Goal: Task Accomplishment & Management: Manage account settings

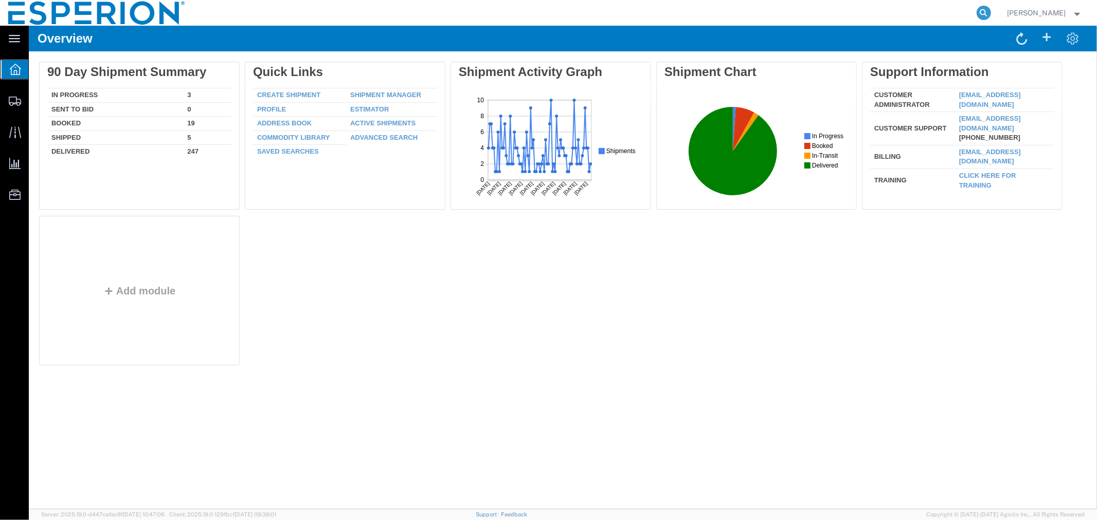
click at [989, 11] on icon at bounding box center [983, 13] width 14 height 14
click at [936, 19] on input "search" at bounding box center [820, 13] width 313 height 25
click at [898, 14] on input "search" at bounding box center [820, 13] width 313 height 25
paste input "057-56170671"
drag, startPoint x: 725, startPoint y: 13, endPoint x: 628, endPoint y: -4, distance: 98.6
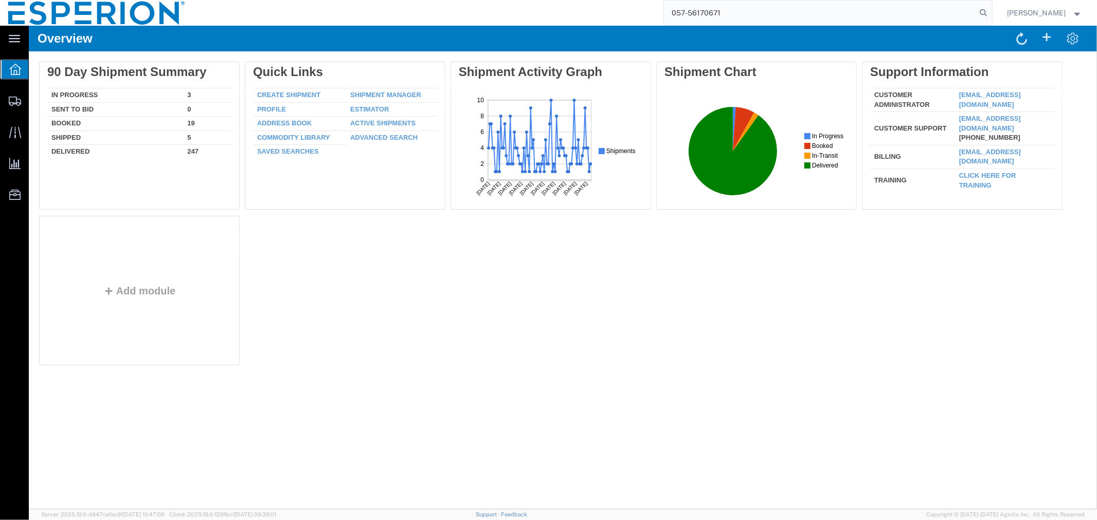
click at [628, 0] on html "main_menu Created with Sketch. Collapse Menu Overview Shipments Shipment Manage…" at bounding box center [548, 260] width 1097 height 520
paste input "56807181"
type input "56807181"
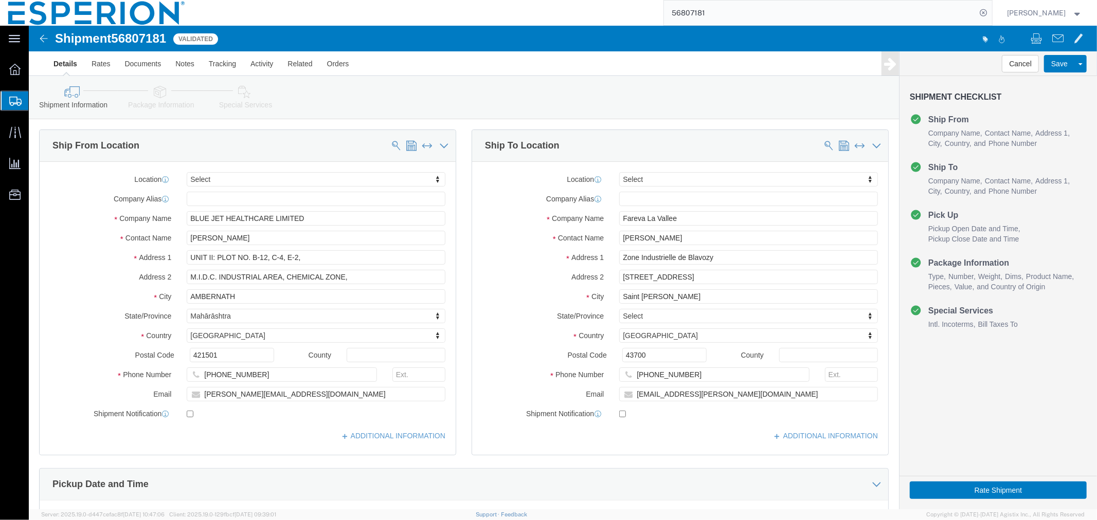
select select
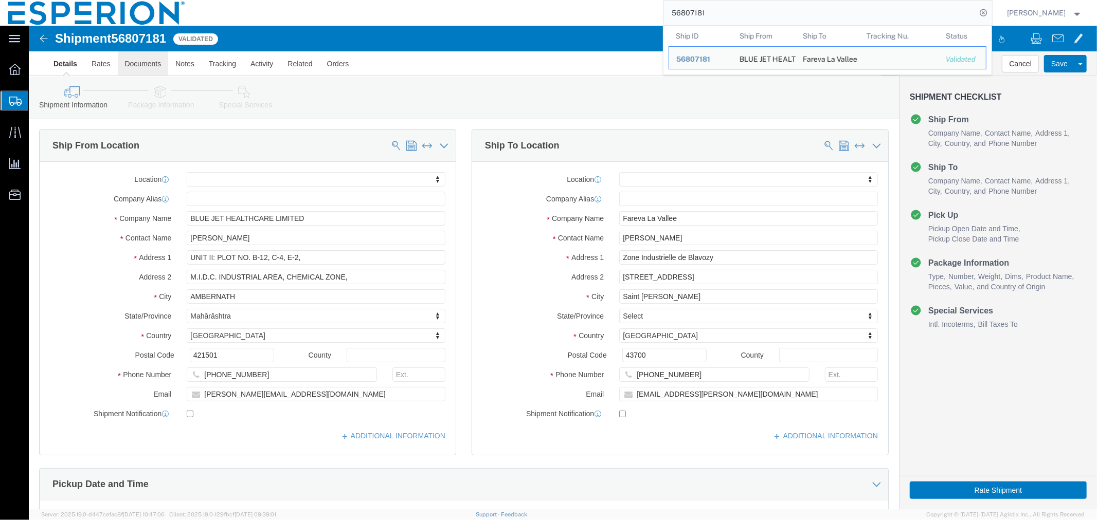
click link "Documents"
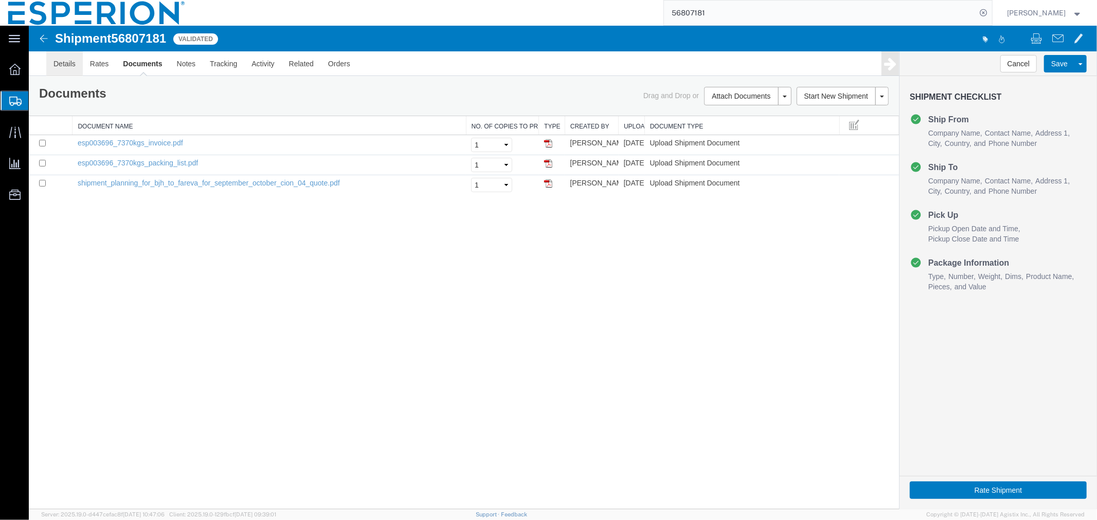
click at [65, 66] on link "Details" at bounding box center [64, 63] width 37 height 25
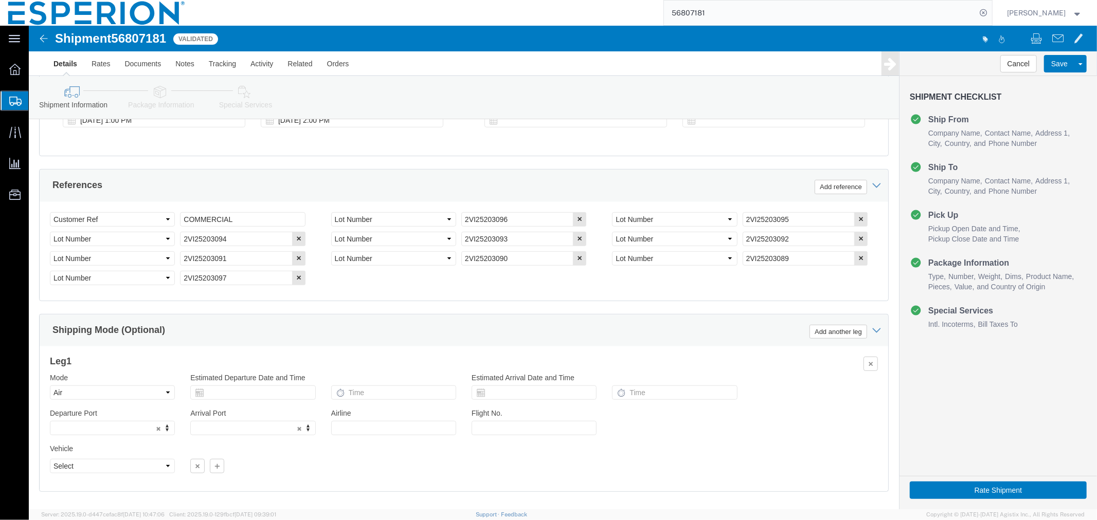
scroll to position [383, 0]
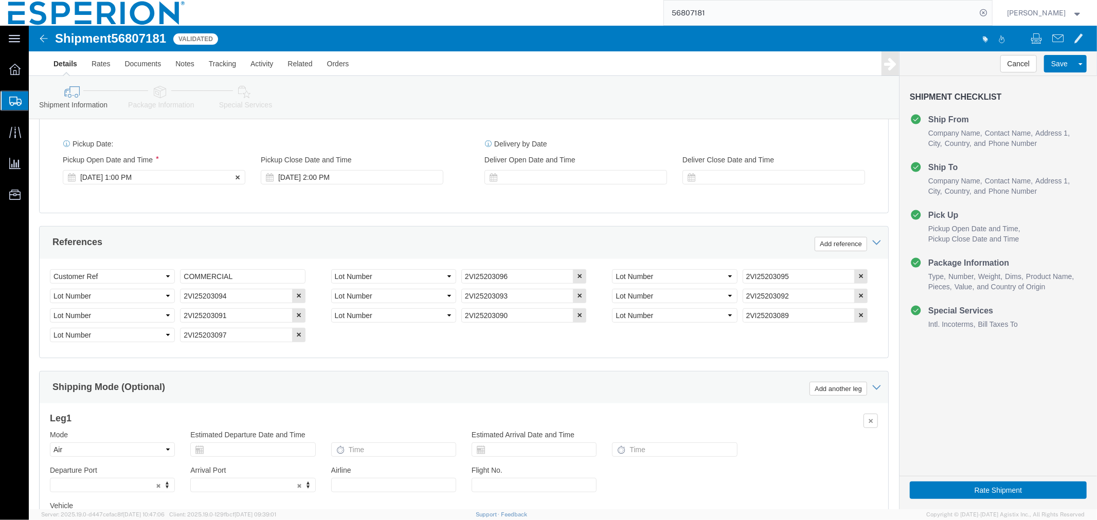
click div "[DATE] 1:00 PM"
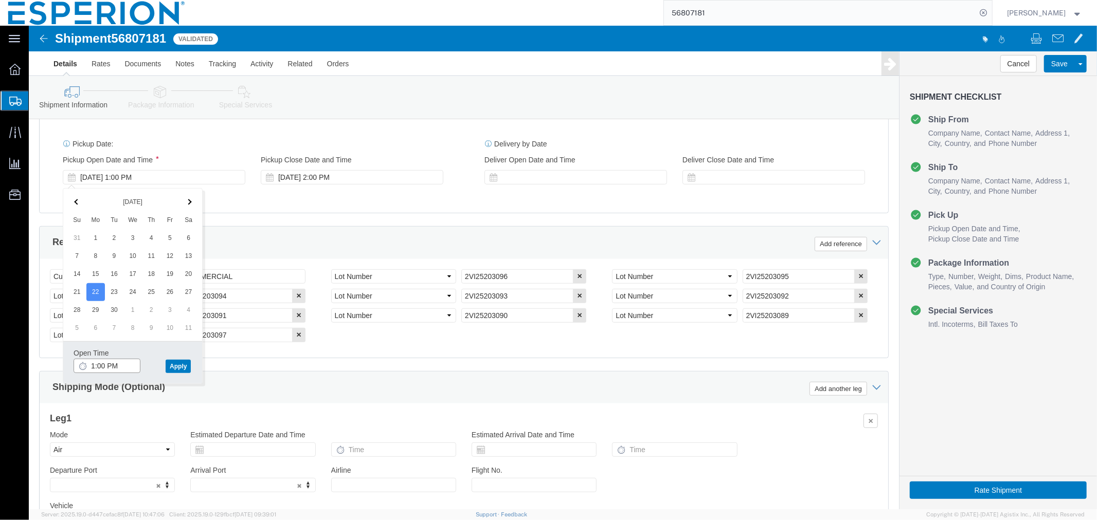
click input "1:00 PM"
type input "8:00 AM"
click button "Apply"
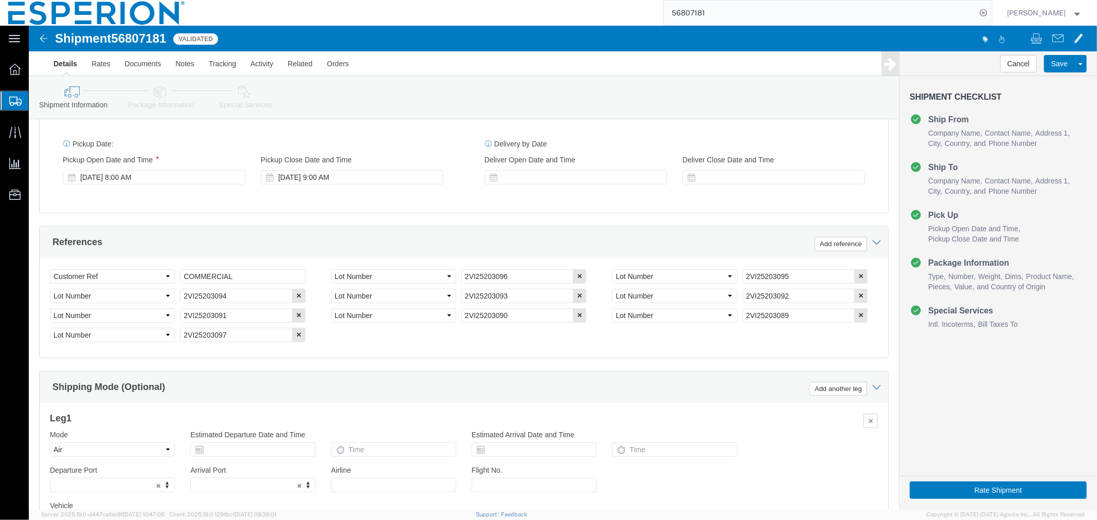
scroll to position [497, 0]
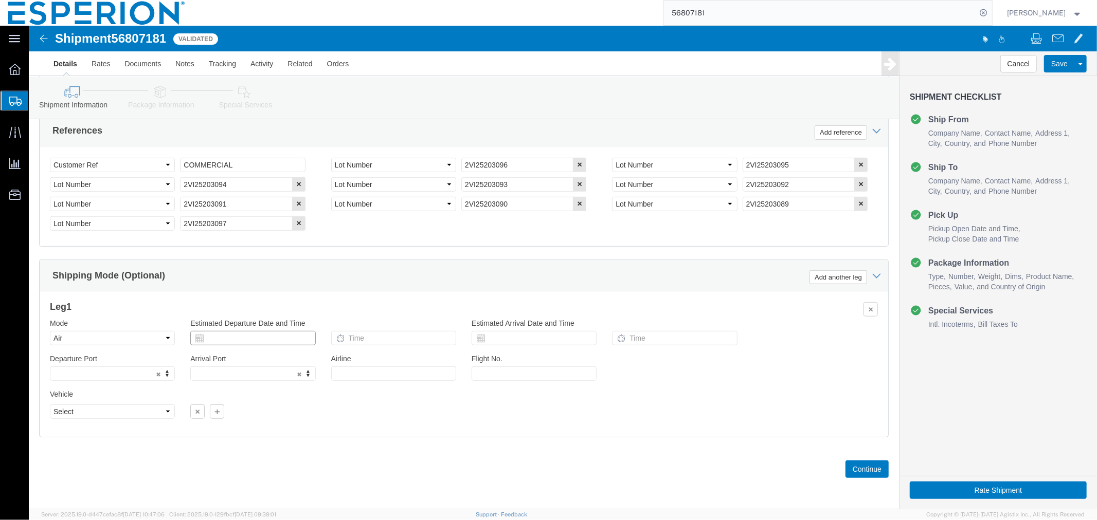
click input "text"
click td "24"
type input "[DATE]"
click input "text"
type input "1:10 PM"
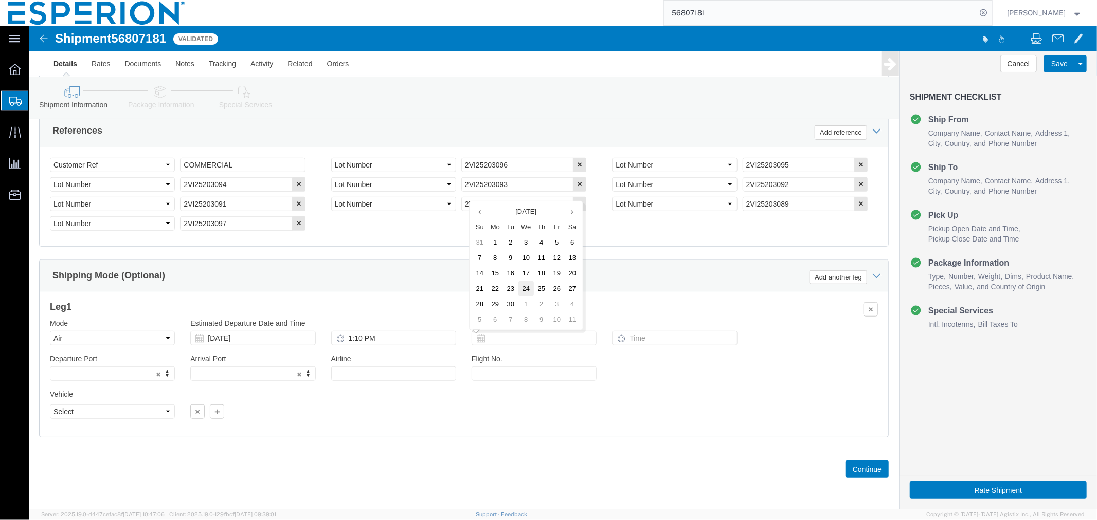
click td "24"
type input "[DATE]"
click input "text"
type input "7:05 PM"
click input "text"
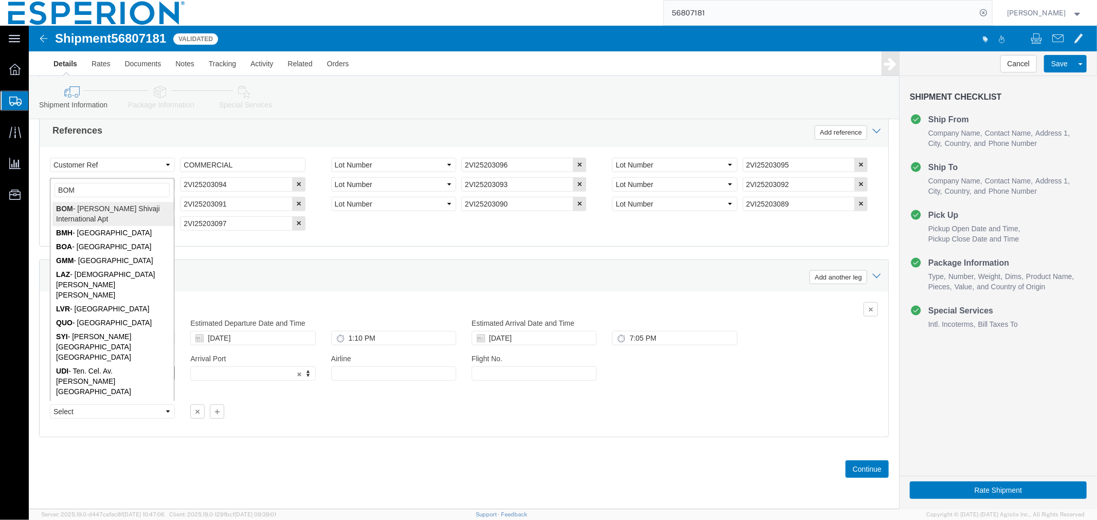
type input "BOM"
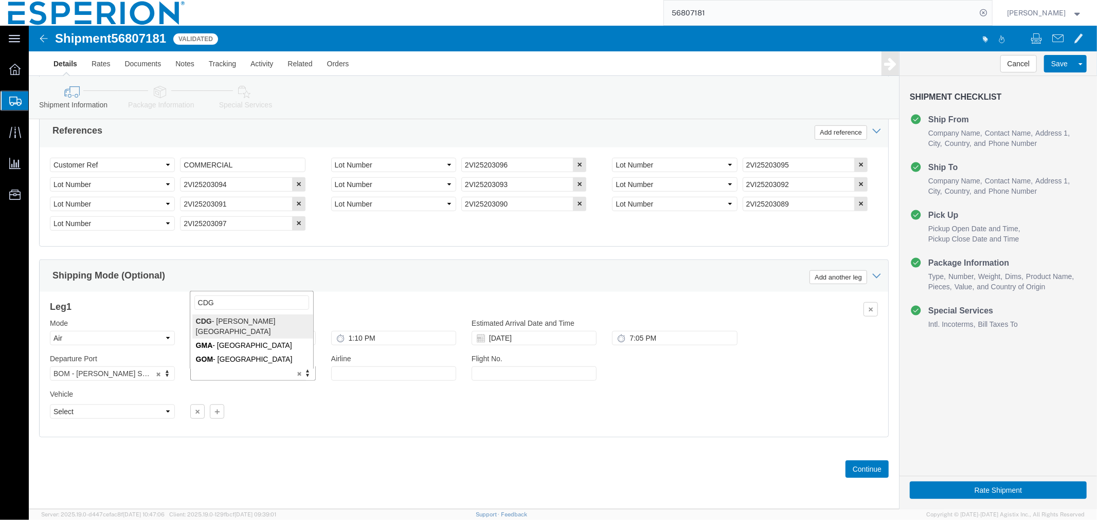
type input "CDG"
click input "text"
type input "AF"
click input "text"
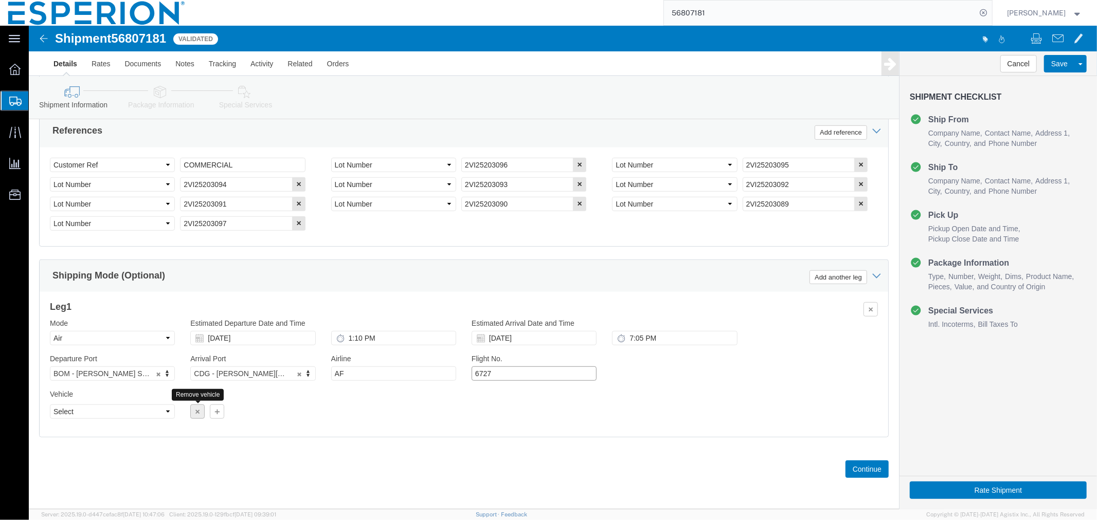
type input "6727"
click icon "button"
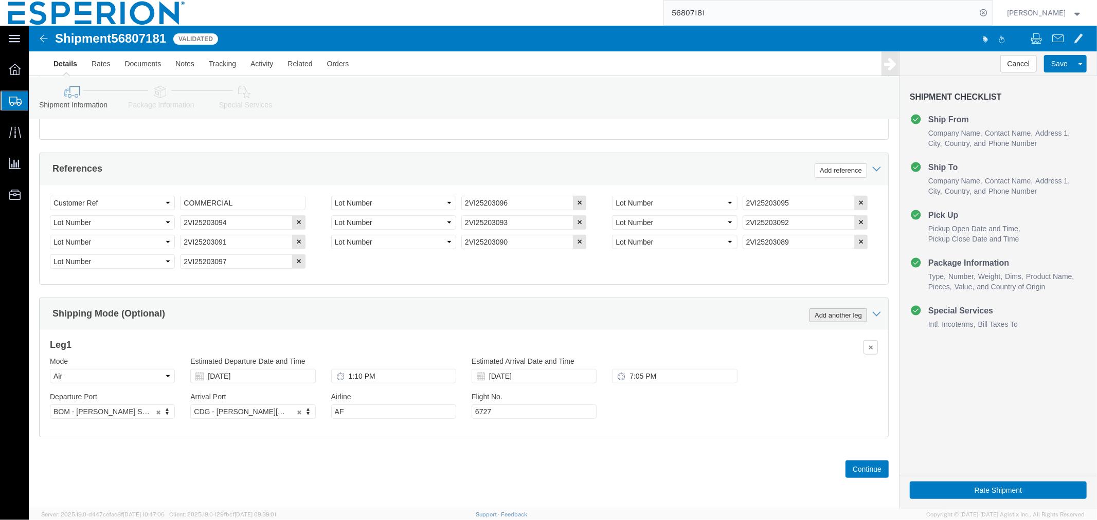
click button "Add another leg"
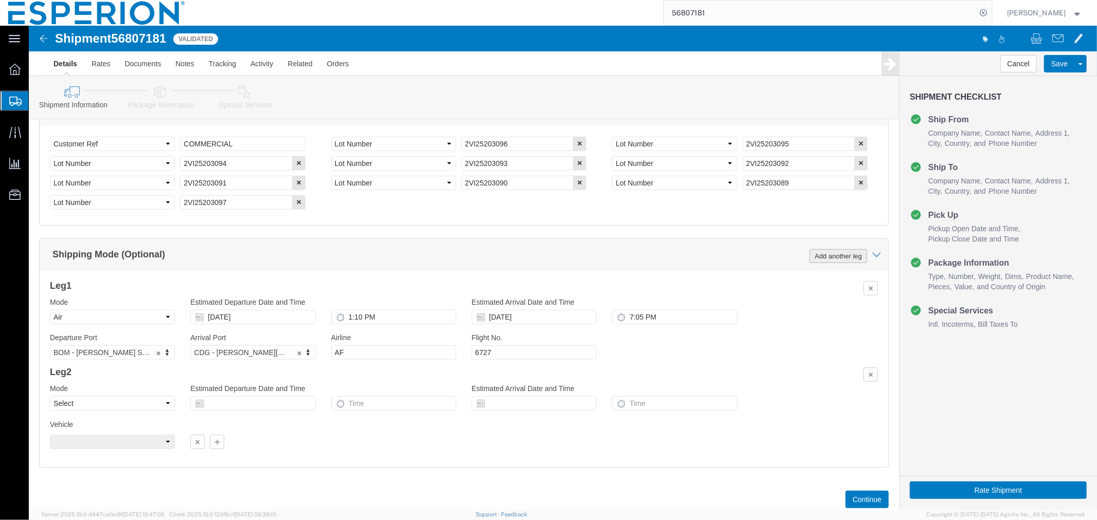
scroll to position [548, 0]
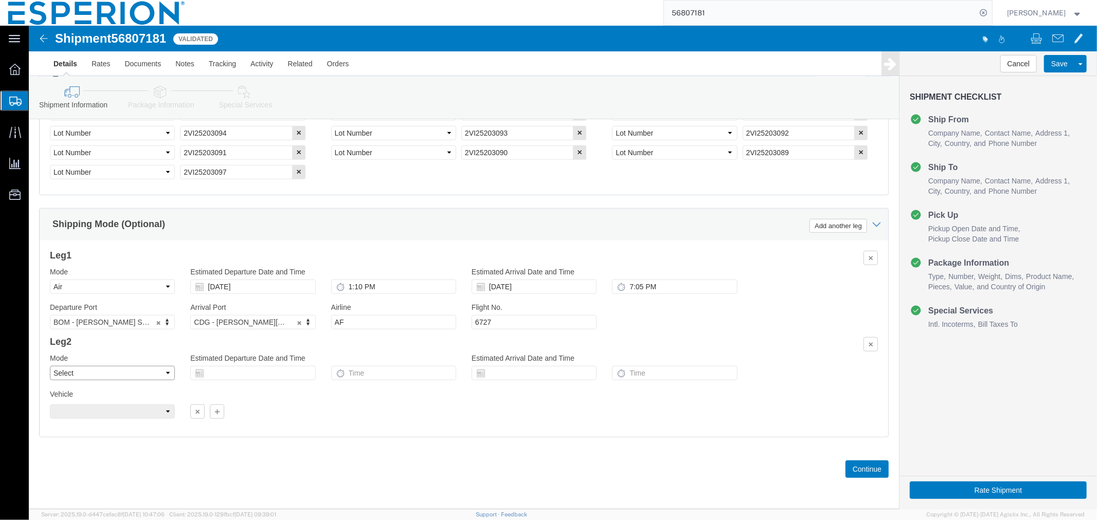
click select "Select Air Less than Truckload Multi-Leg Ocean Freight Rail Small Parcel Truckl…"
select select "AIR"
click select "Select Air Less than Truckload Multi-Leg Ocean Freight Rail Small Parcel Truckl…"
click icon "button"
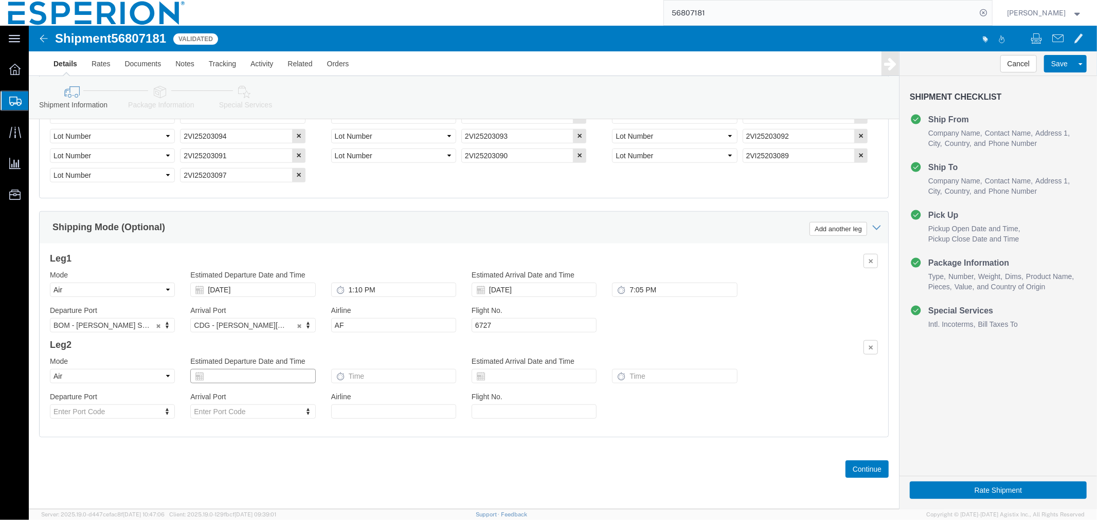
click input "text"
click td "25"
type input "[DATE]"
click input "text"
type input "11:30 PM"
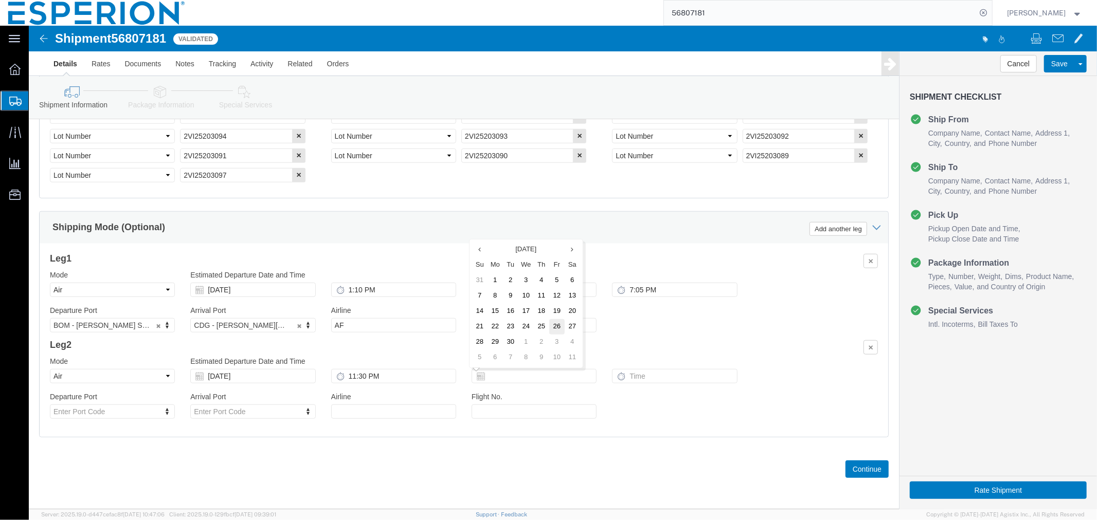
click td "26"
type input "[DATE]"
click input "text"
type input "8:00 AM"
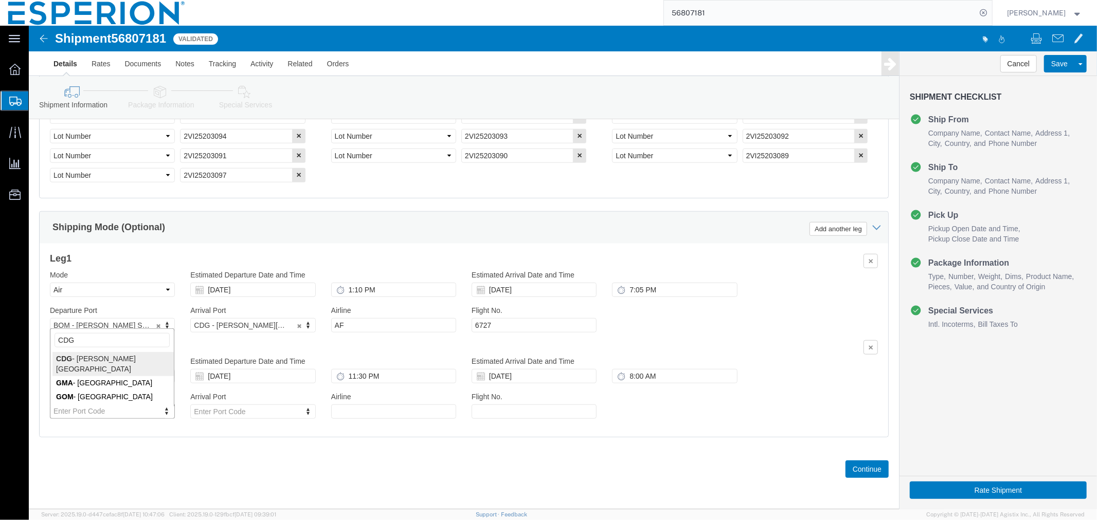
type input "CDG"
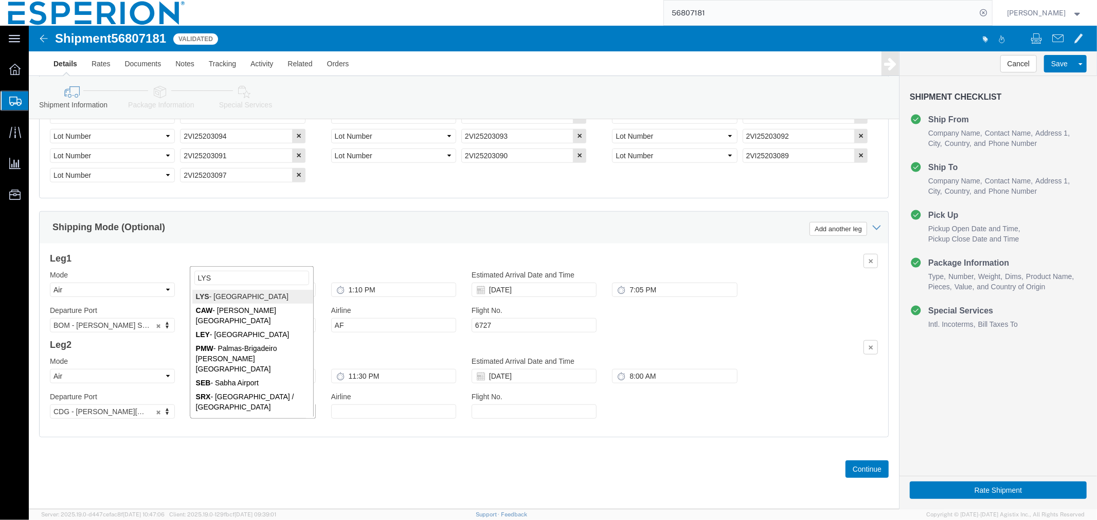
type input "LYS"
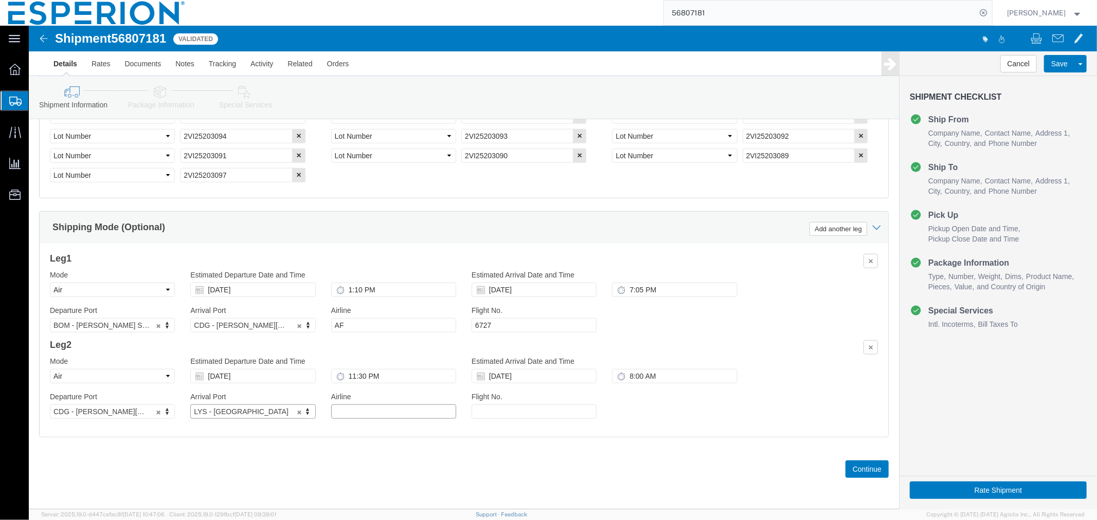
click input "text"
type input "AF"
click input "text"
type input "0120M"
click button "Continue"
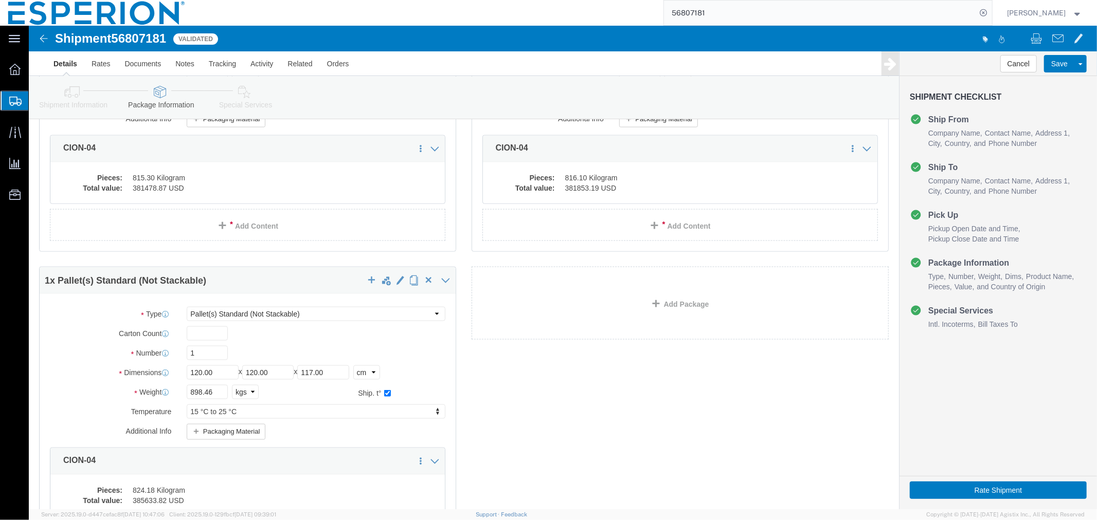
scroll to position [1272, 0]
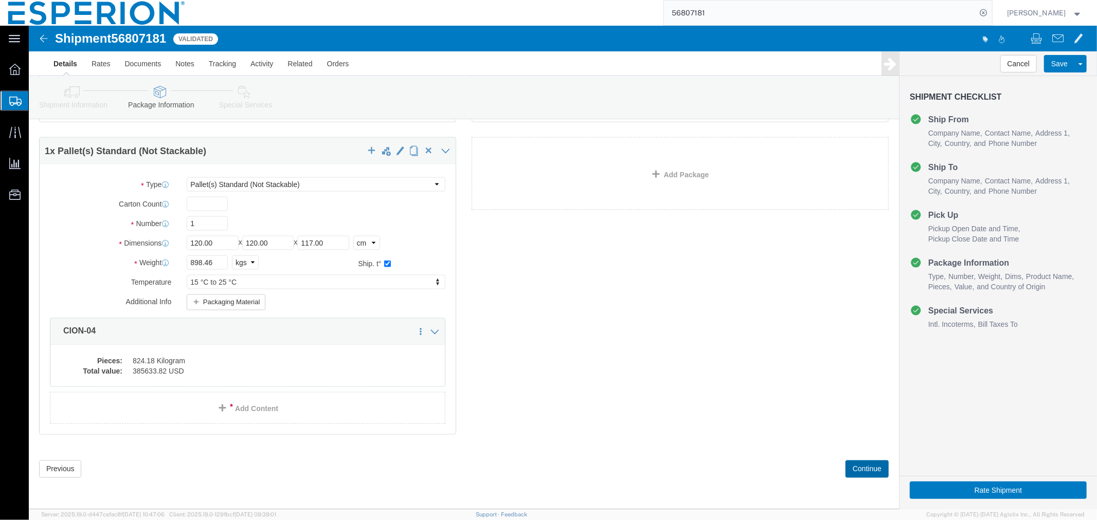
click button "Continue"
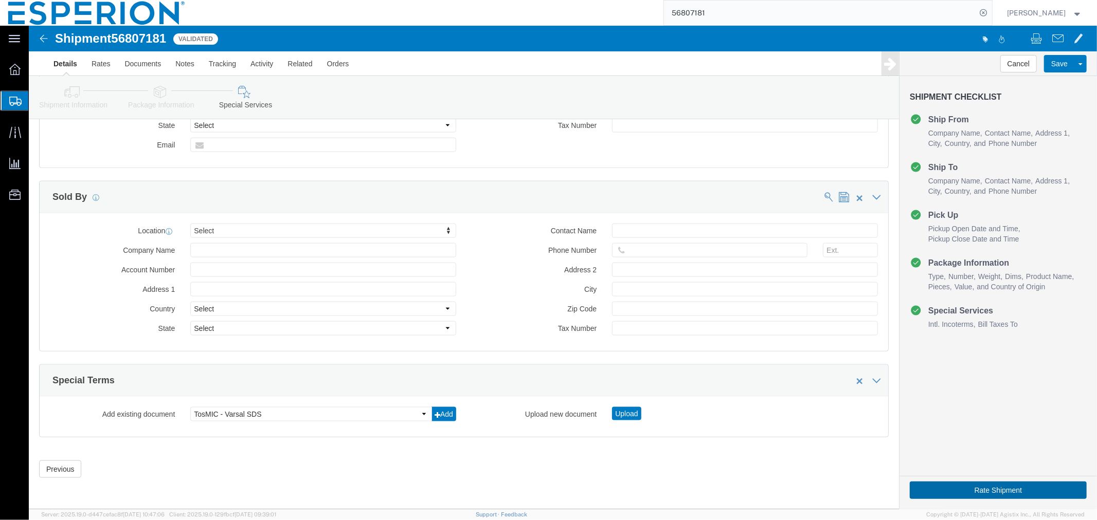
click button "Rate Shipment"
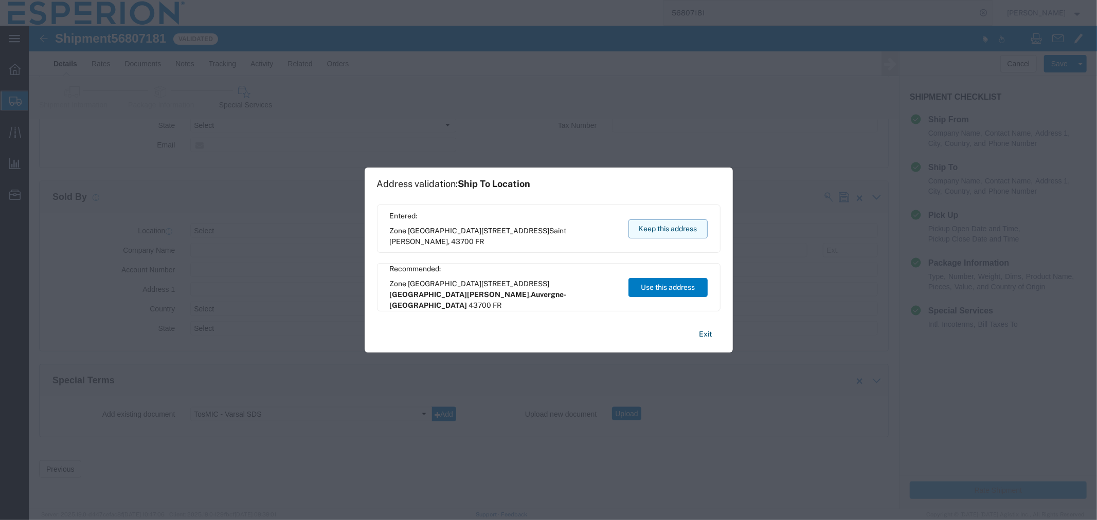
click at [665, 232] on button "Keep this address" at bounding box center [667, 229] width 79 height 19
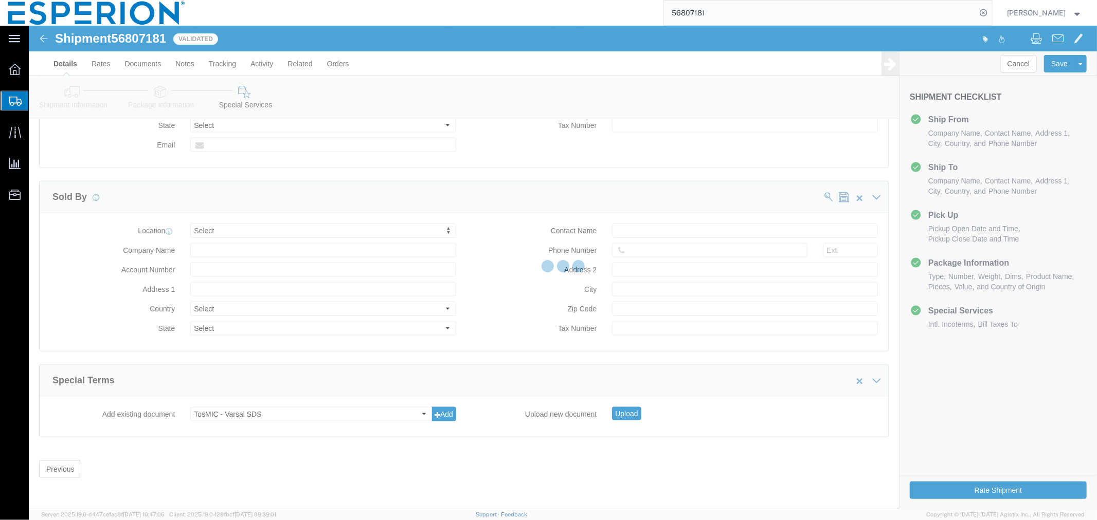
scroll to position [0, 0]
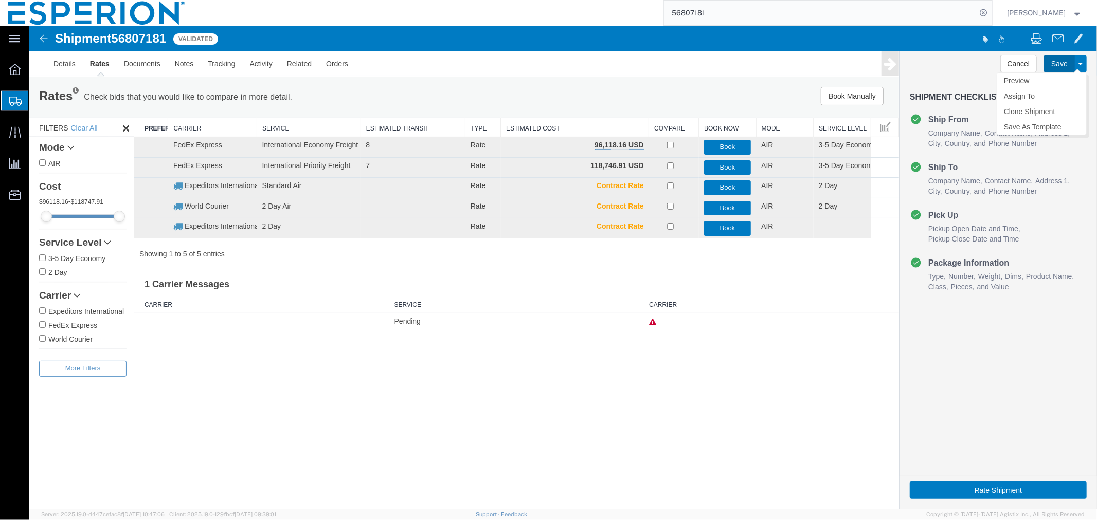
click at [1057, 60] on button "Save" at bounding box center [1058, 63] width 31 height 17
click at [131, 65] on link "Documents" at bounding box center [141, 63] width 51 height 25
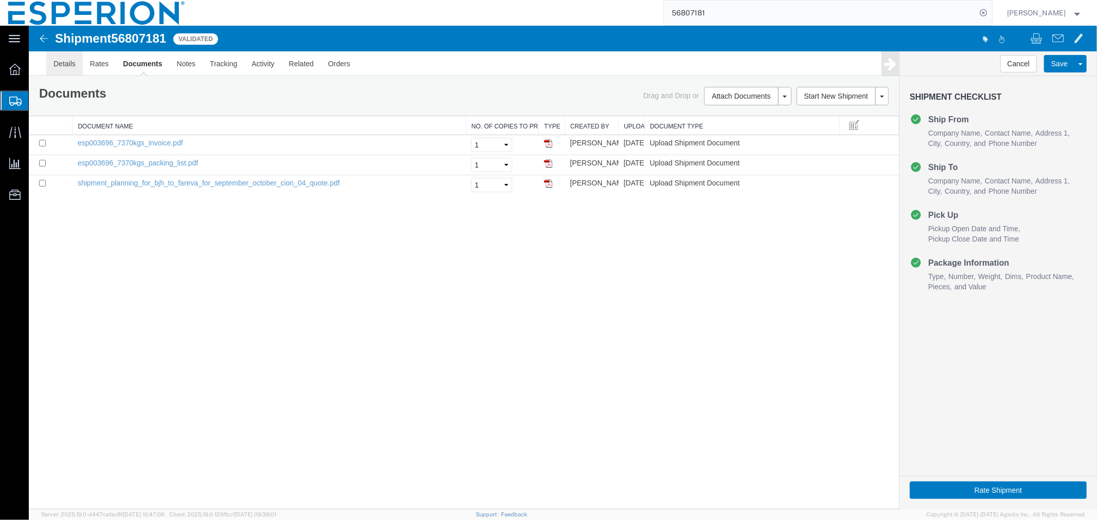
click at [68, 62] on link "Details" at bounding box center [64, 63] width 37 height 25
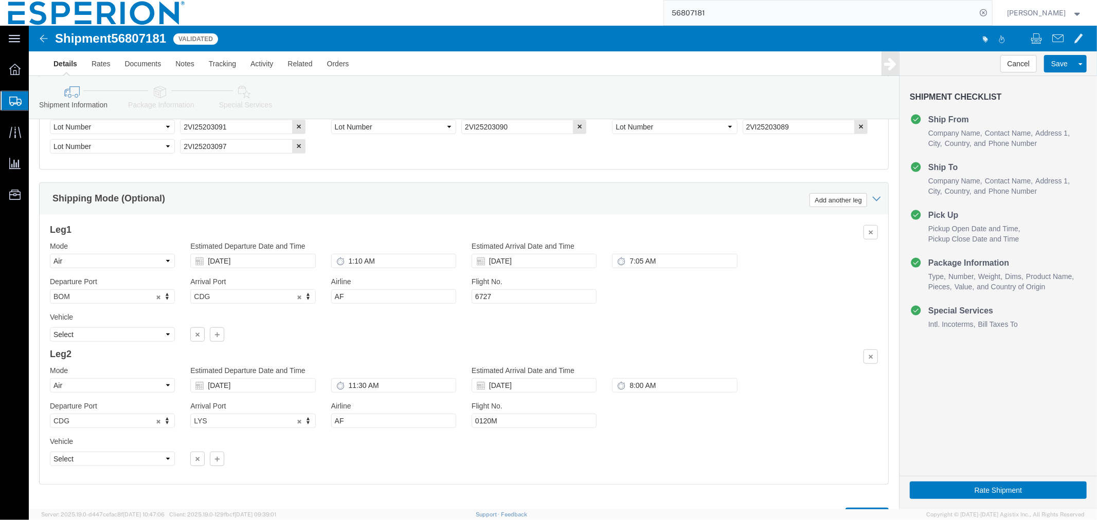
scroll to position [622, 0]
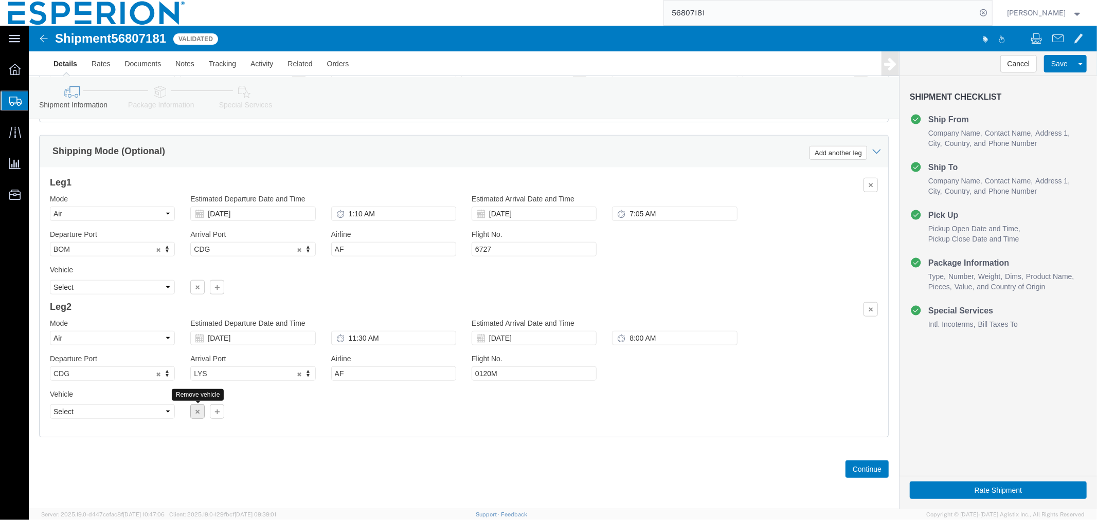
click button "button"
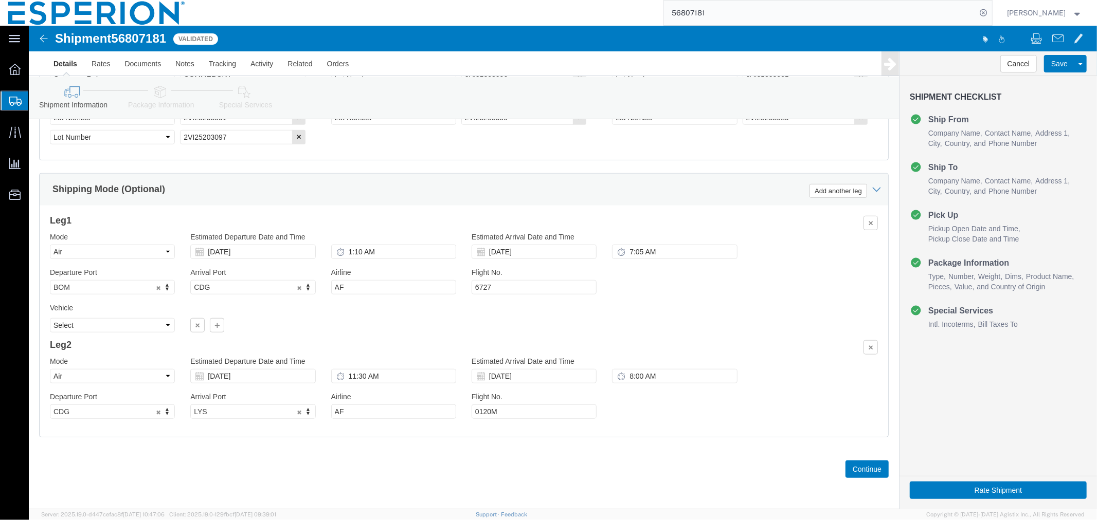
scroll to position [583, 0]
click icon "button"
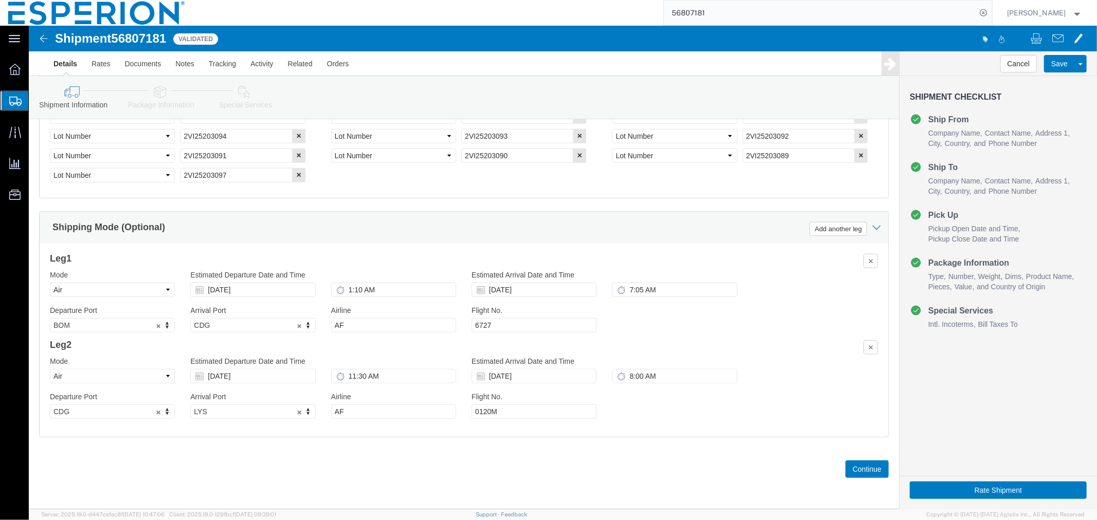
scroll to position [544, 0]
click button "Save"
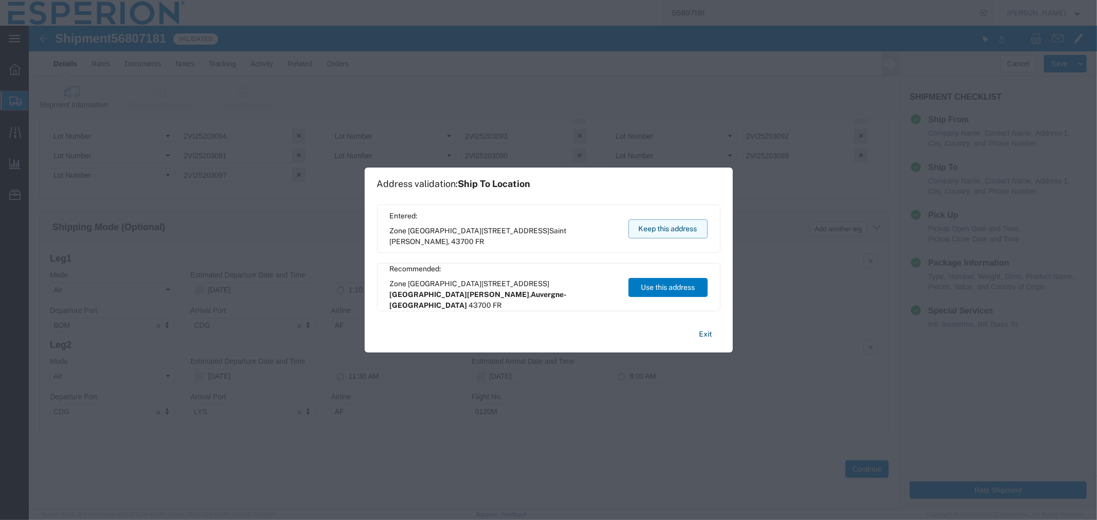
click at [674, 227] on button "Keep this address" at bounding box center [667, 229] width 79 height 19
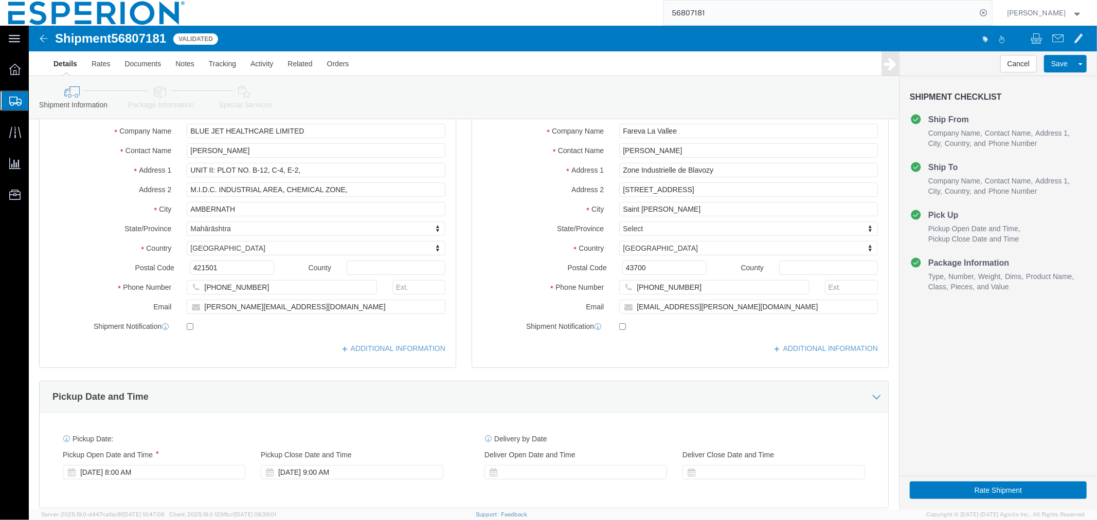
scroll to position [0, 0]
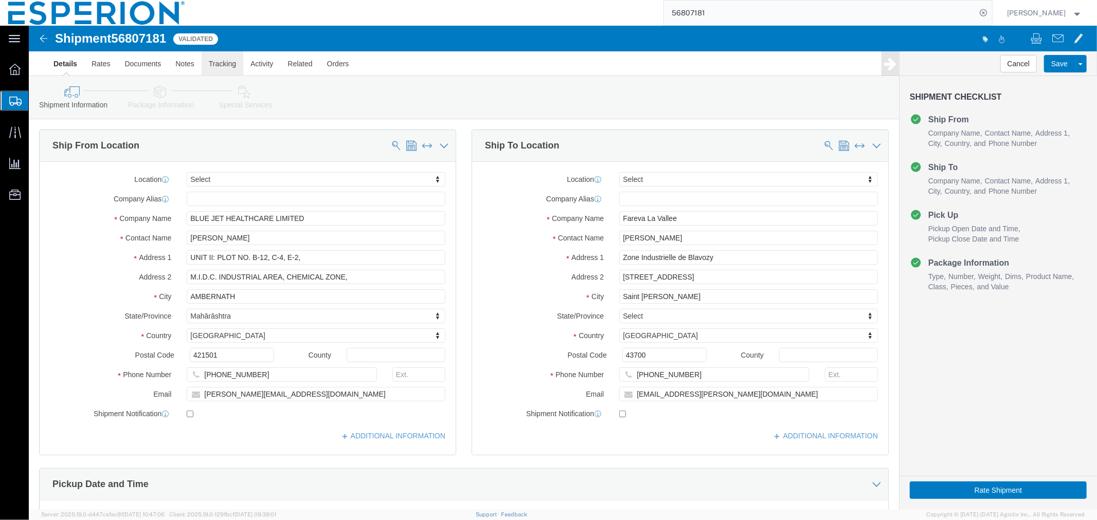
click link "Tracking"
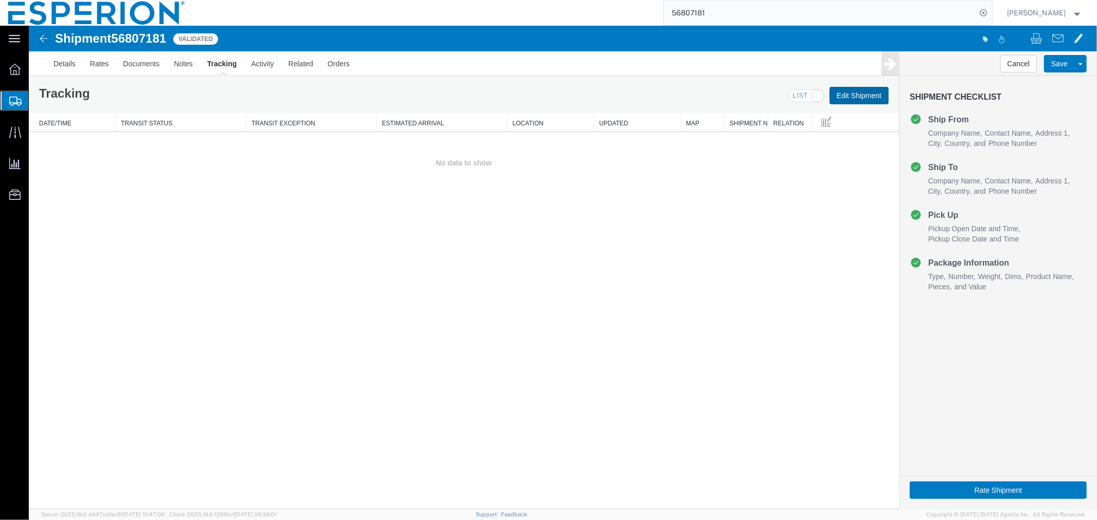
click at [846, 99] on button "Edit Shipment" at bounding box center [858, 94] width 59 height 17
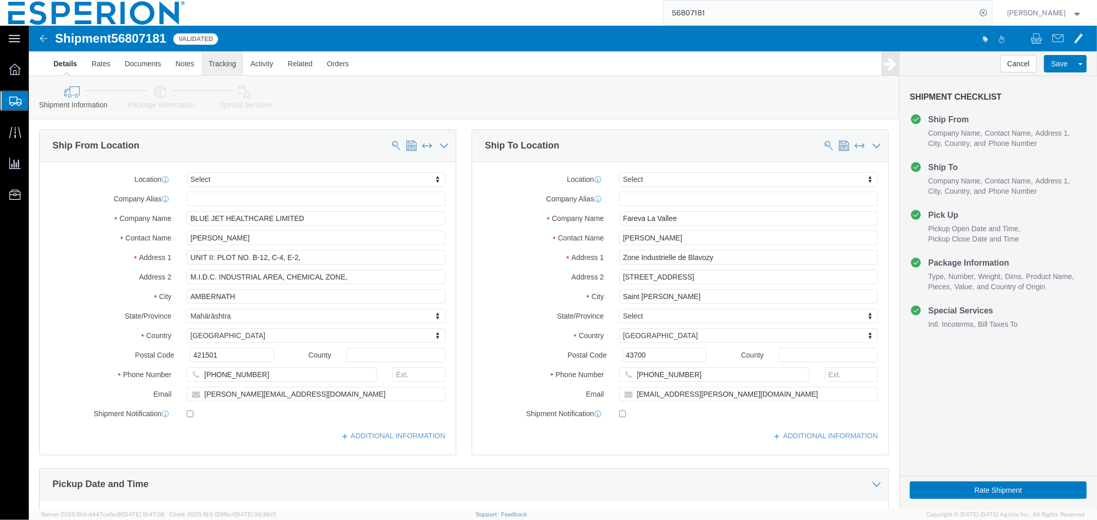
click link "Tracking"
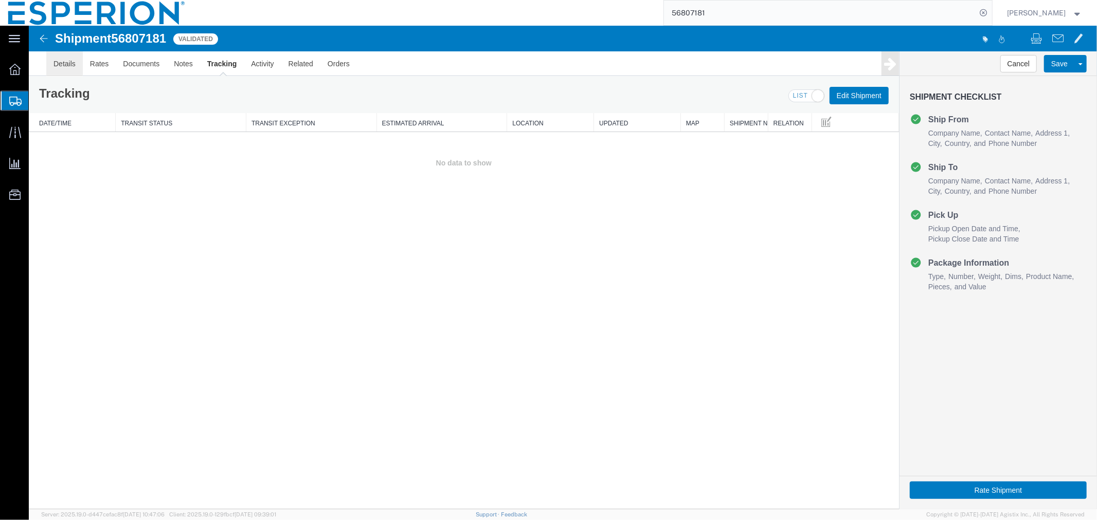
click at [65, 67] on link "Details" at bounding box center [64, 63] width 37 height 25
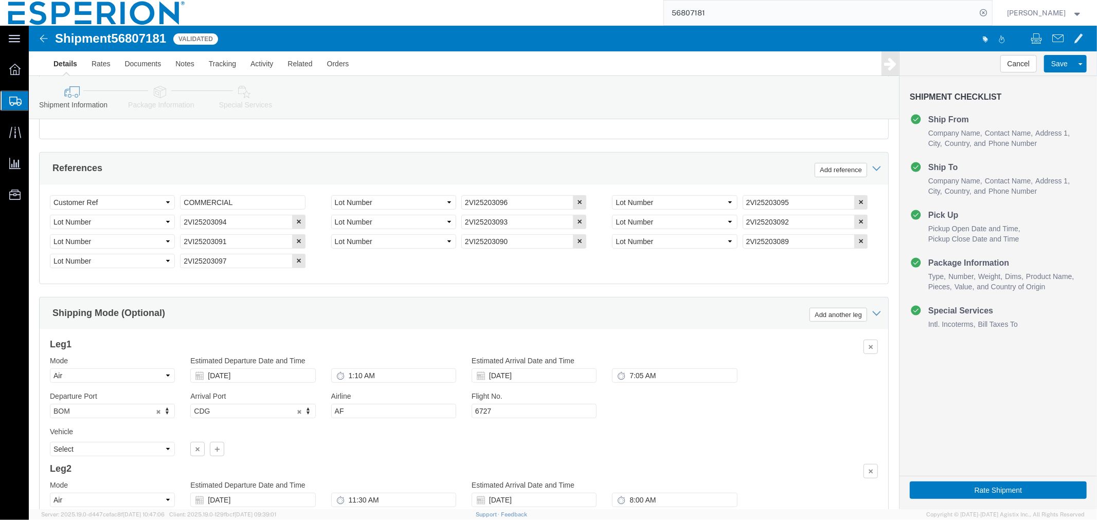
scroll to position [622, 0]
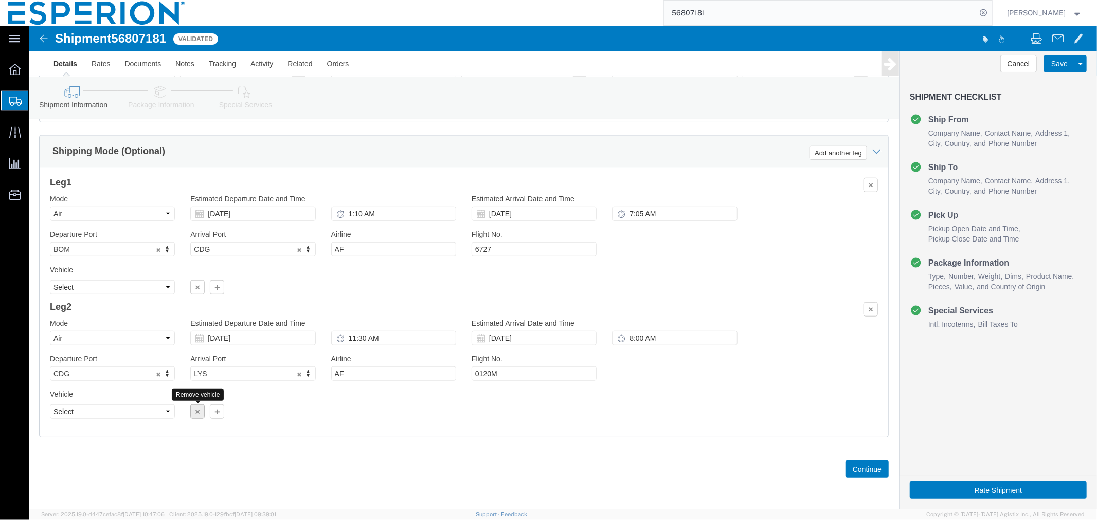
click icon "button"
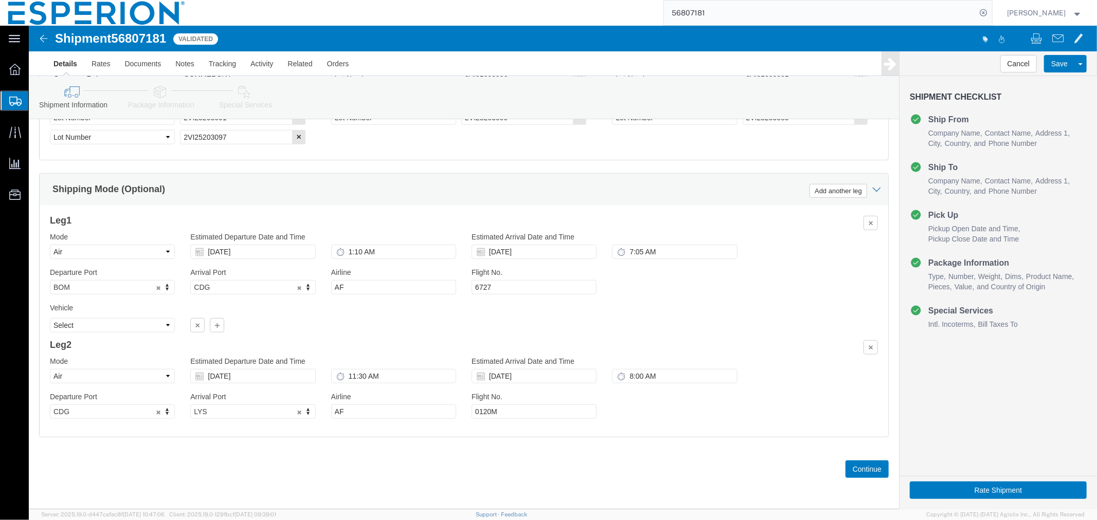
scroll to position [583, 0]
click icon "button"
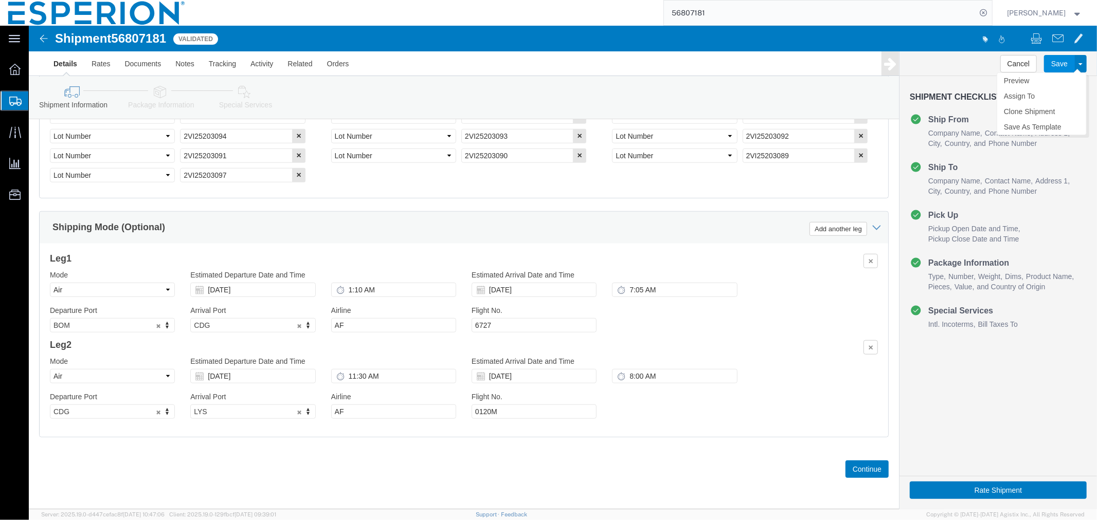
scroll to position [544, 0]
click button "Save"
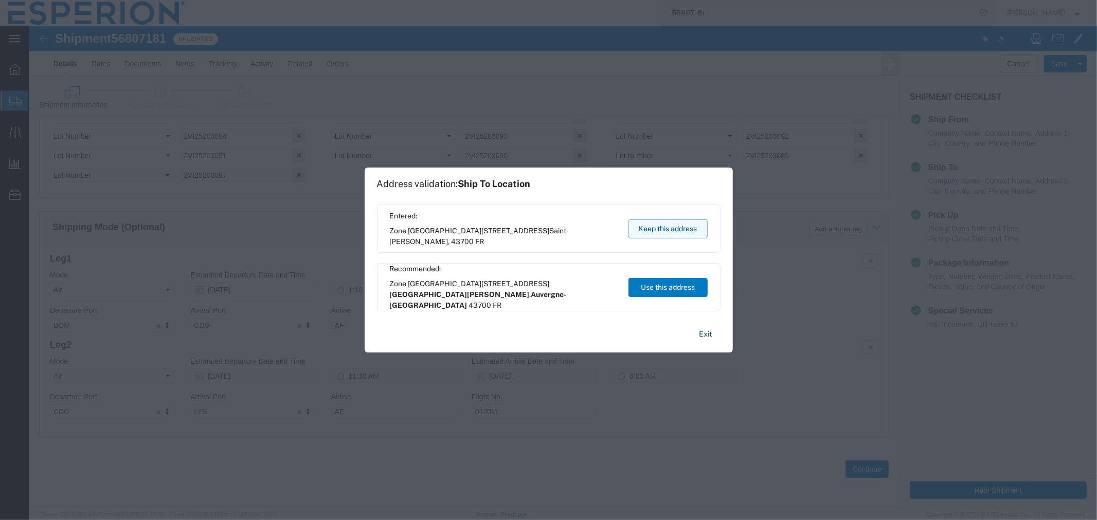
click at [682, 222] on button "Keep this address" at bounding box center [667, 229] width 79 height 19
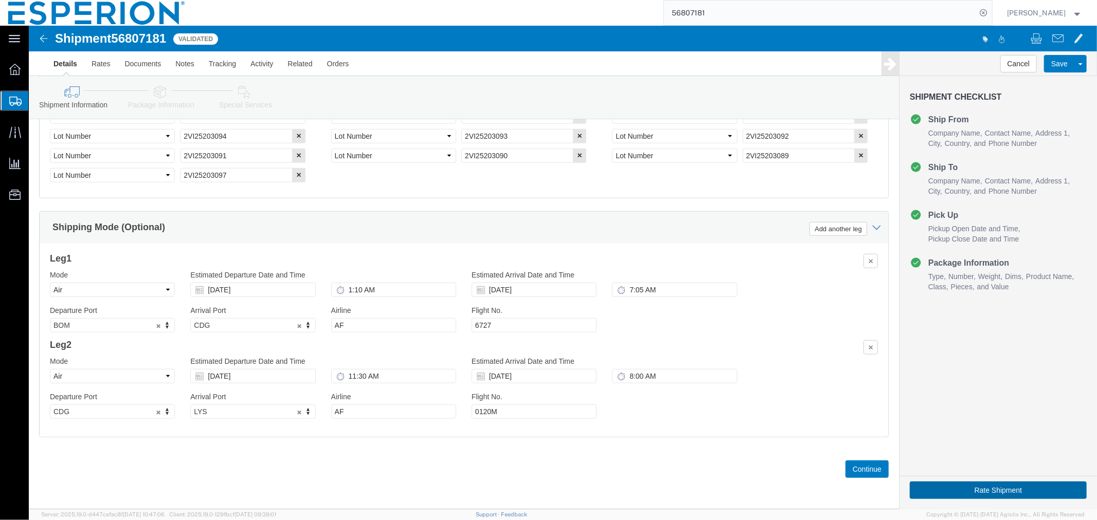
click button "Rate Shipment"
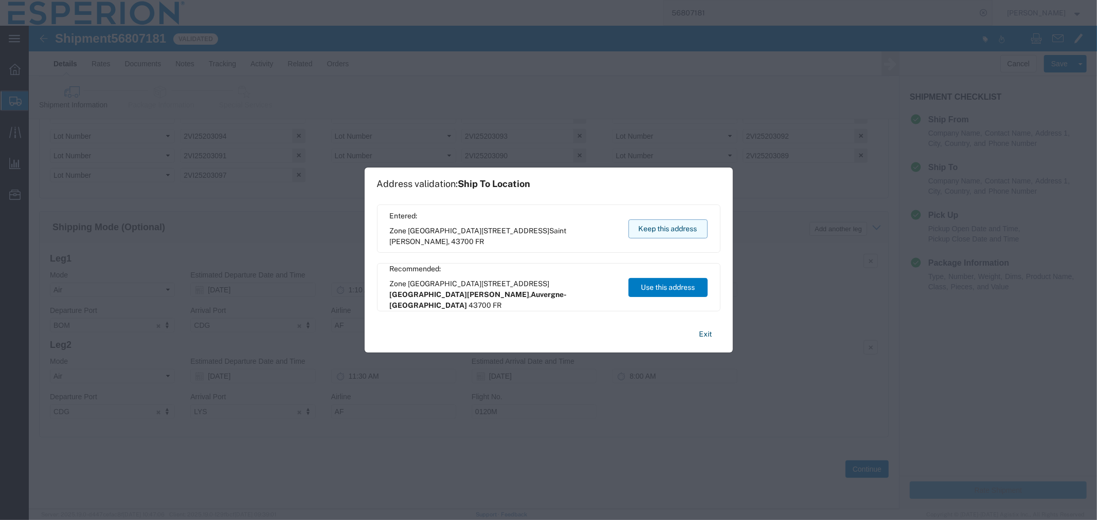
click at [657, 234] on button "Keep this address" at bounding box center [667, 229] width 79 height 19
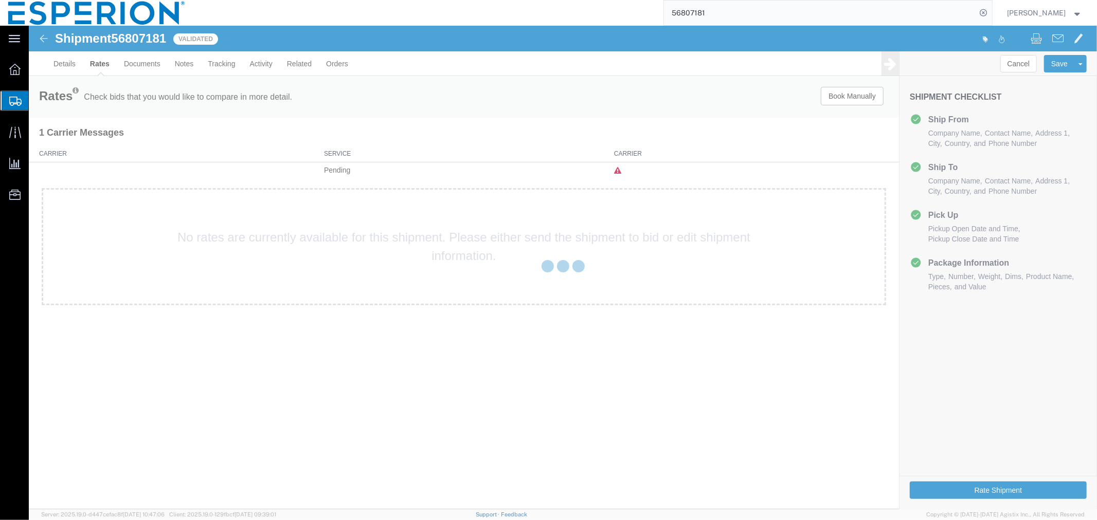
scroll to position [0, 0]
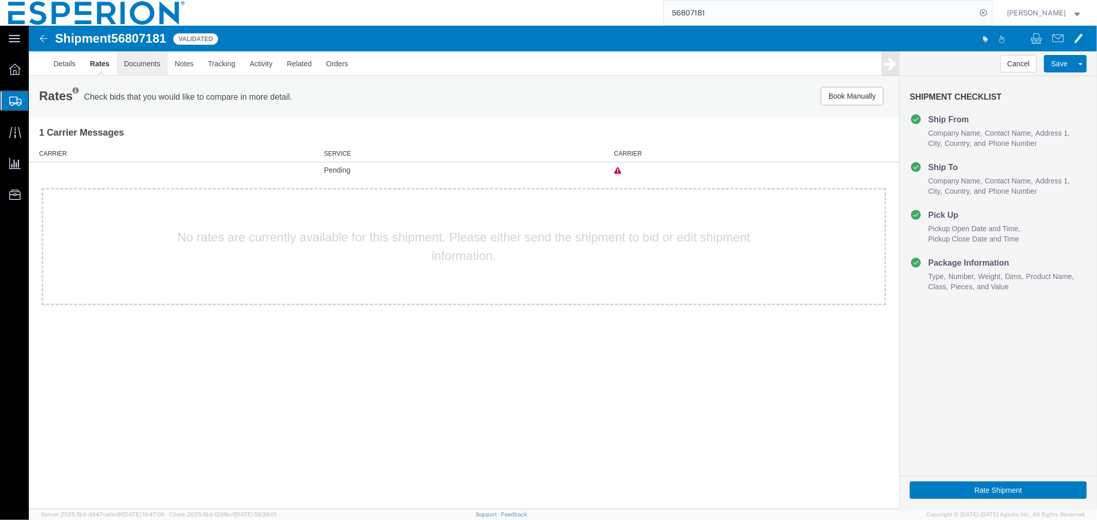
click at [142, 64] on link "Documents" at bounding box center [141, 63] width 51 height 25
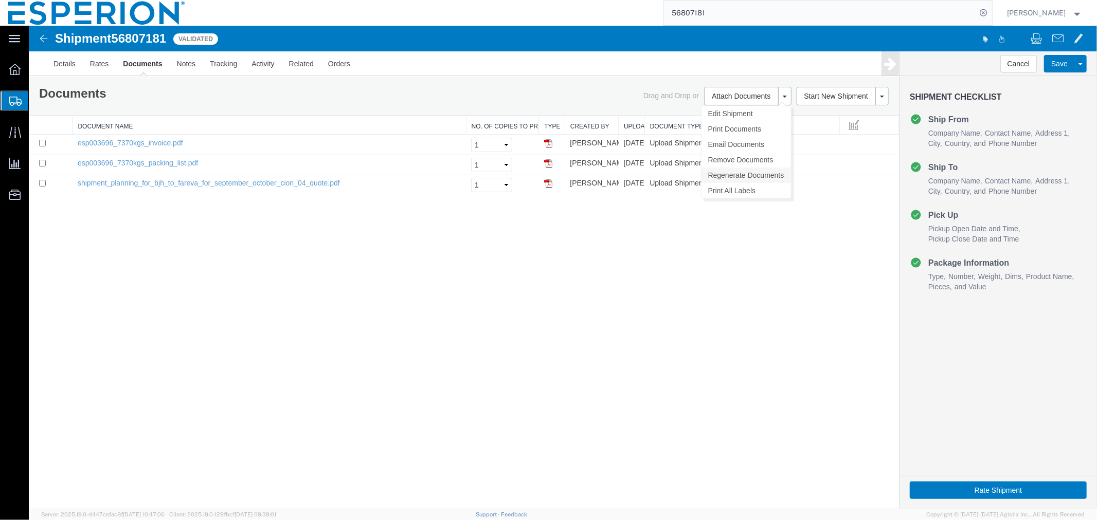
click at [733, 173] on link "Regenerate Documents" at bounding box center [745, 174] width 89 height 15
click at [58, 66] on link "Details" at bounding box center [64, 63] width 37 height 25
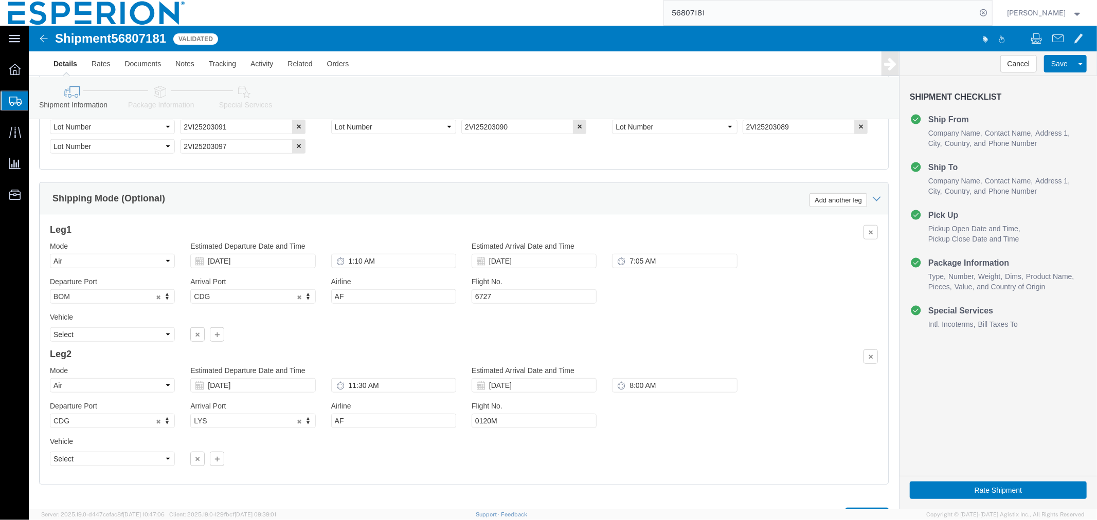
scroll to position [622, 0]
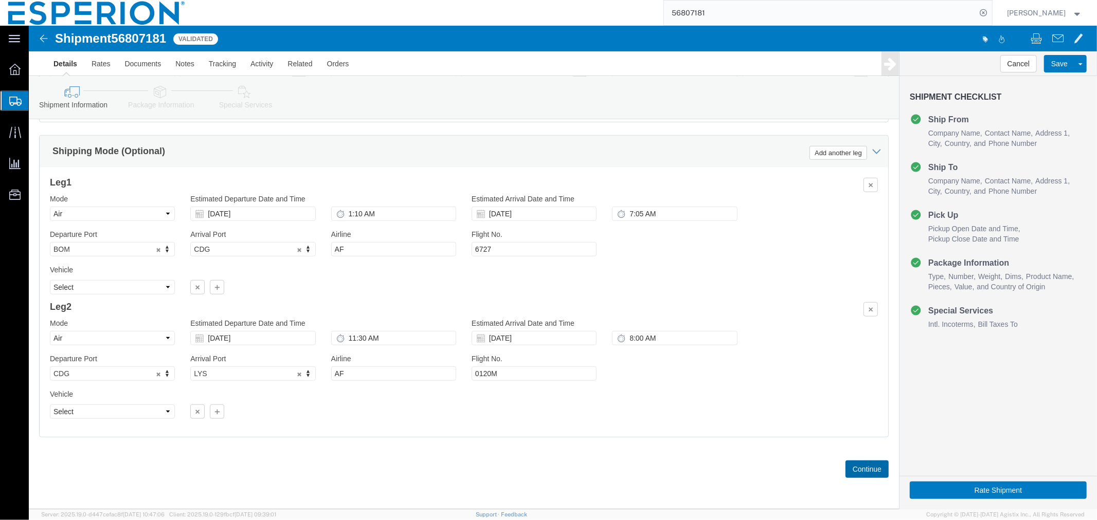
click button "Continue"
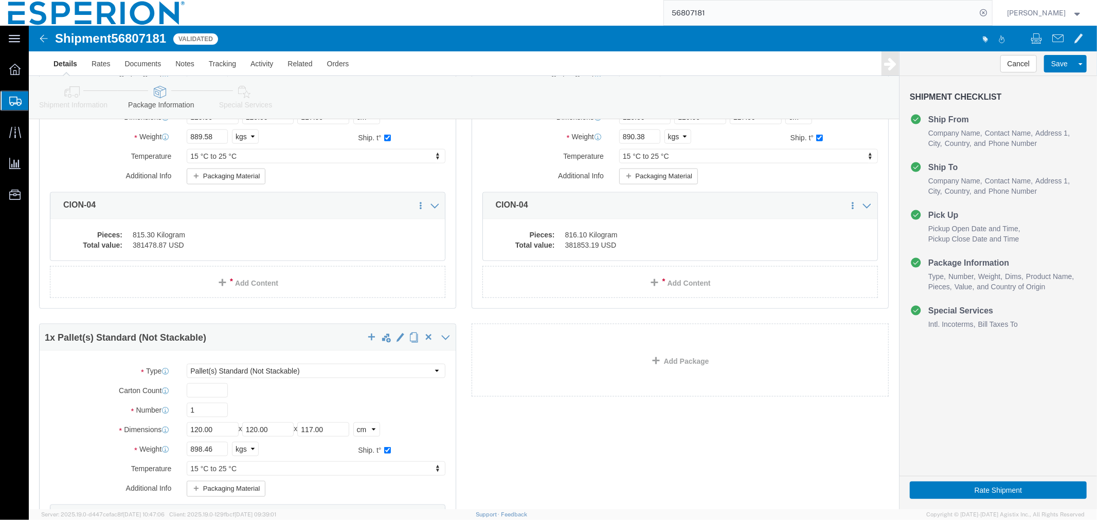
scroll to position [1257, 0]
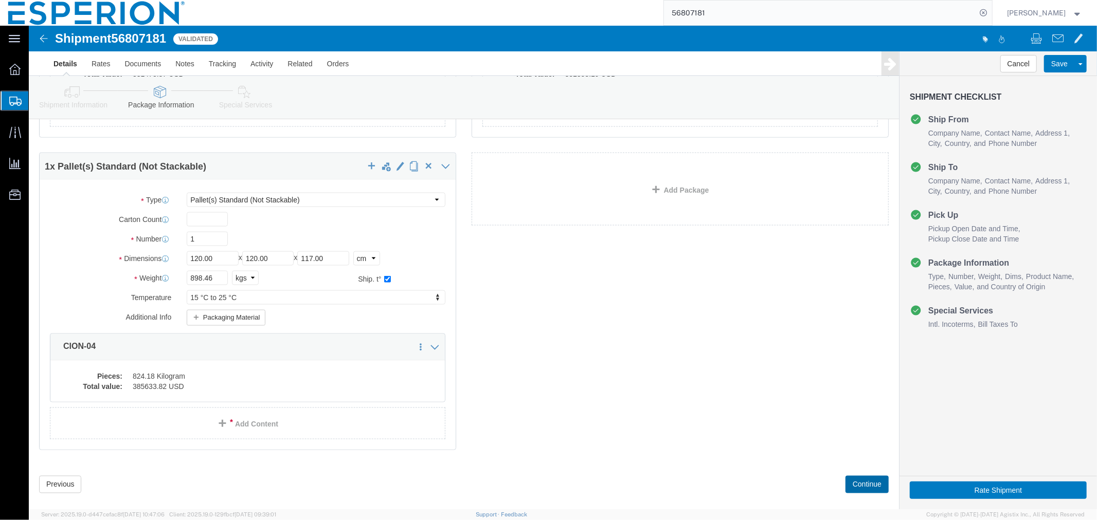
click button "Continue"
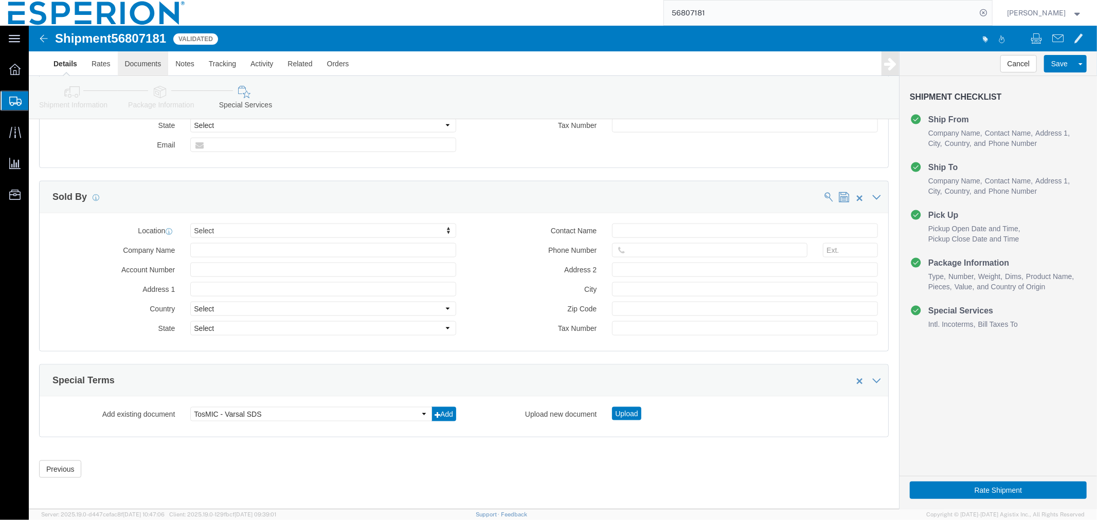
click link "Documents"
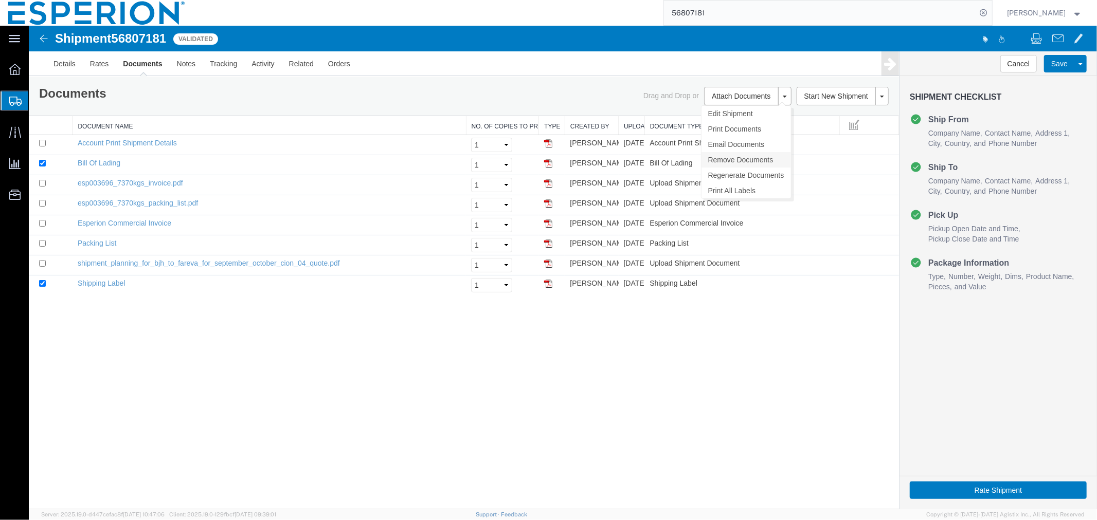
click at [740, 161] on link "Remove Documents" at bounding box center [745, 159] width 89 height 15
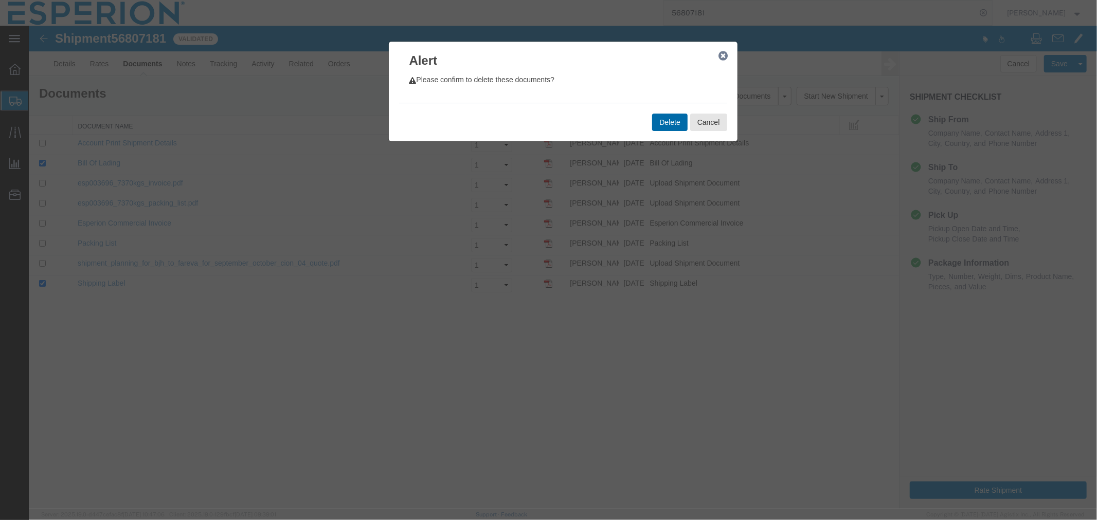
click at [653, 125] on button "Delete" at bounding box center [668, 121] width 35 height 17
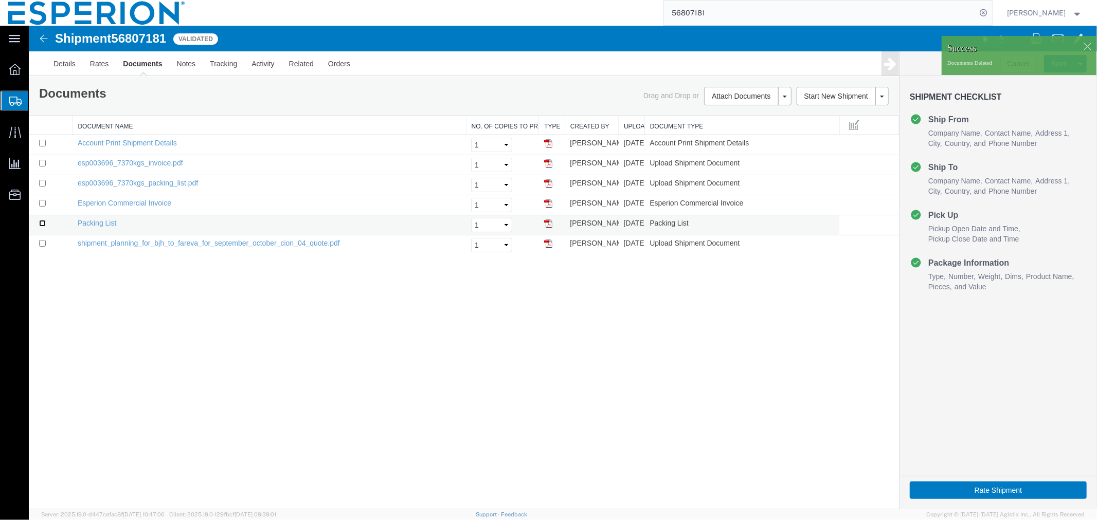
click at [39, 222] on input "checkbox" at bounding box center [42, 223] width 7 height 7
checkbox input "true"
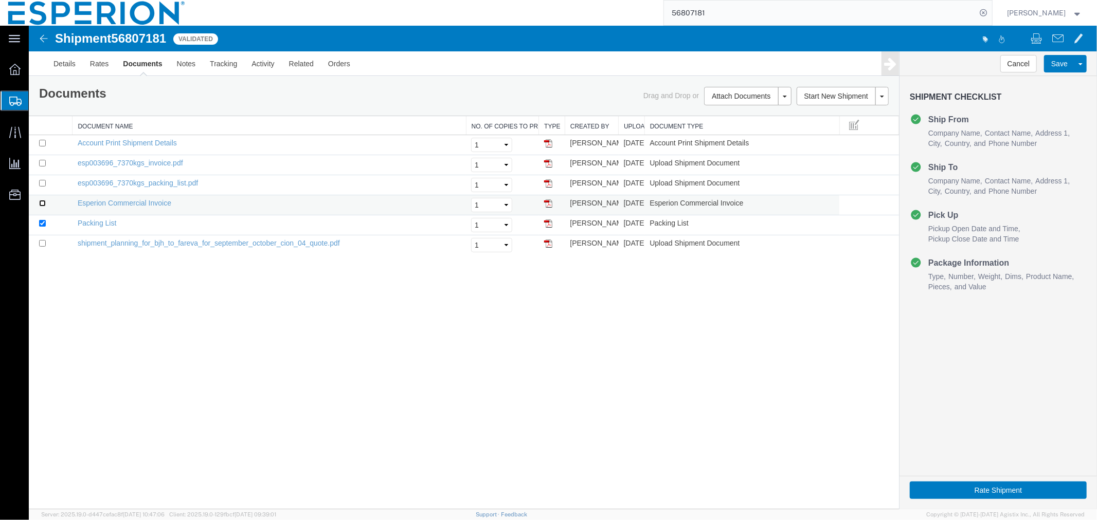
click at [42, 203] on input "checkbox" at bounding box center [42, 202] width 7 height 7
checkbox input "true"
click at [745, 132] on link "Print Documents" at bounding box center [745, 128] width 89 height 15
click at [69, 63] on link "Details" at bounding box center [64, 63] width 37 height 25
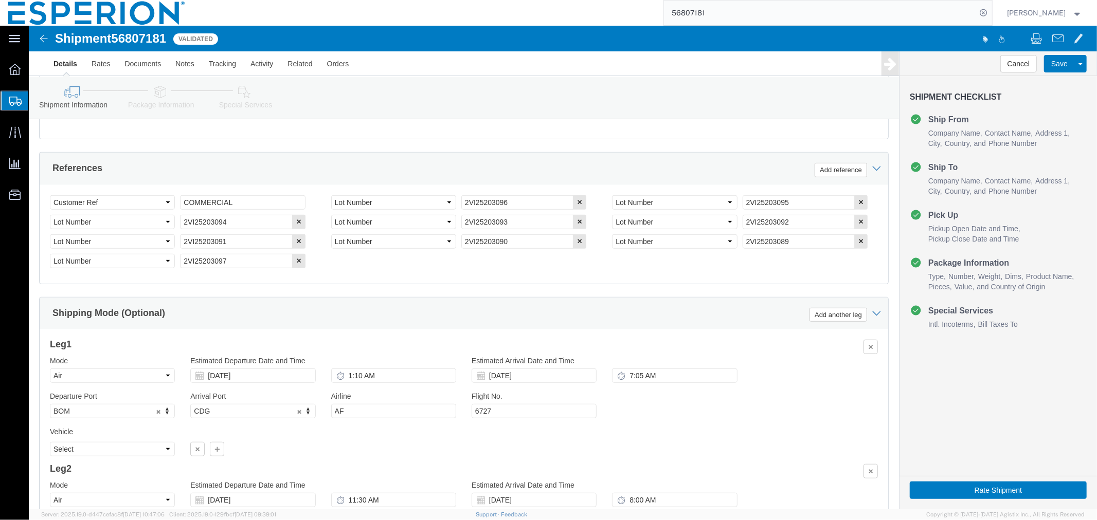
scroll to position [622, 0]
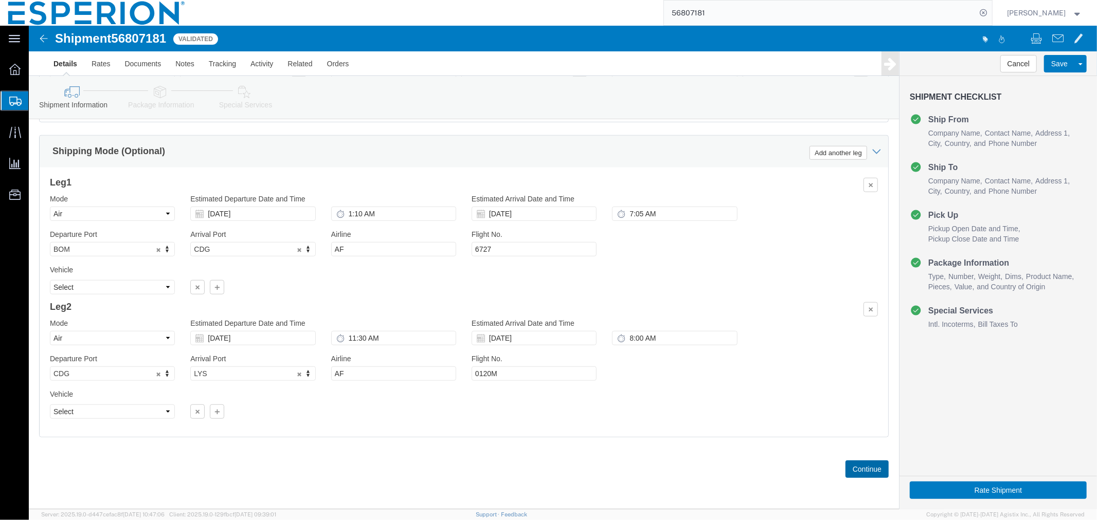
click button "Continue"
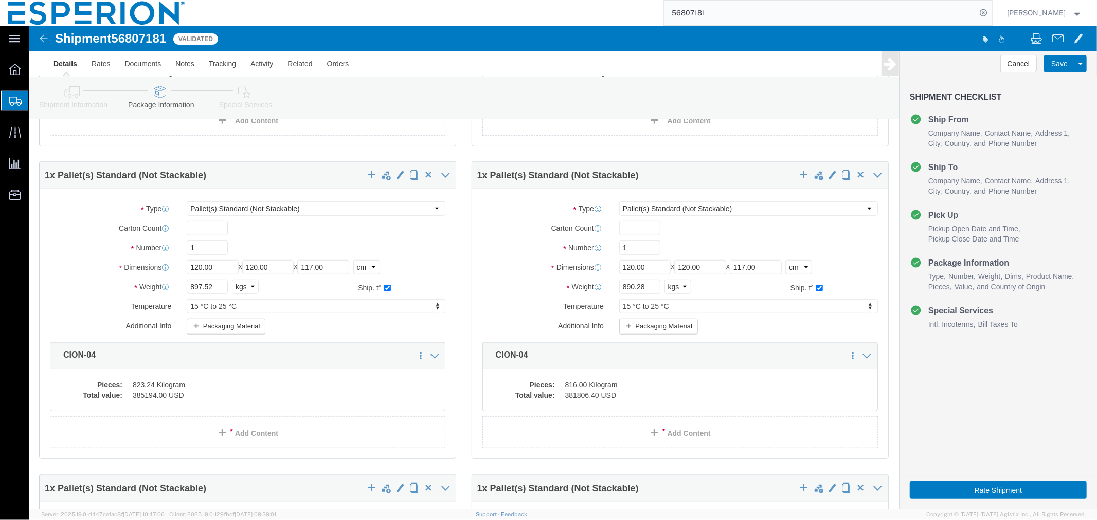
scroll to position [0, 0]
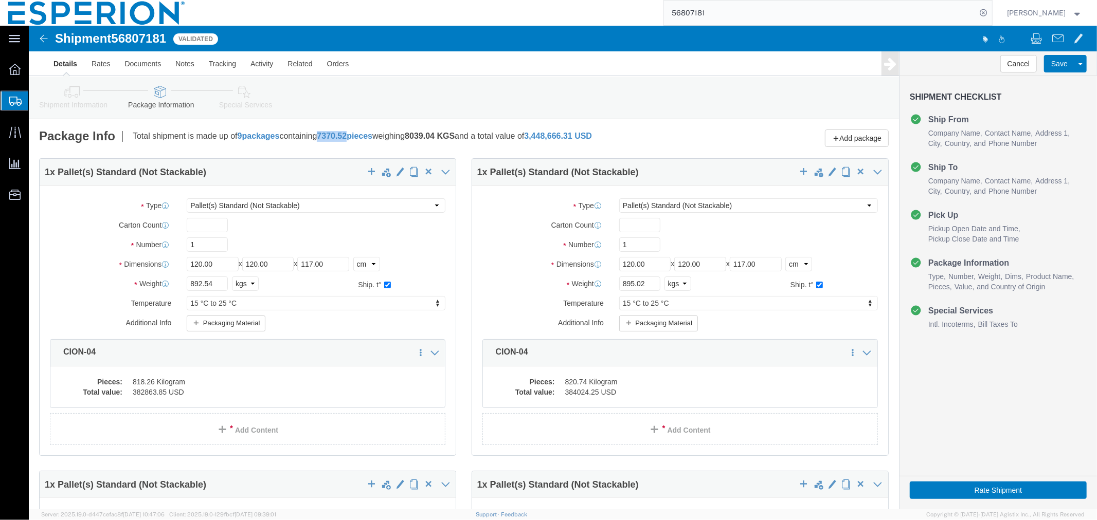
drag, startPoint x: 326, startPoint y: 110, endPoint x: 297, endPoint y: 111, distance: 29.3
click b "7370.52 pieces"
copy span "7370.52"
